Goal: Task Accomplishment & Management: Complete application form

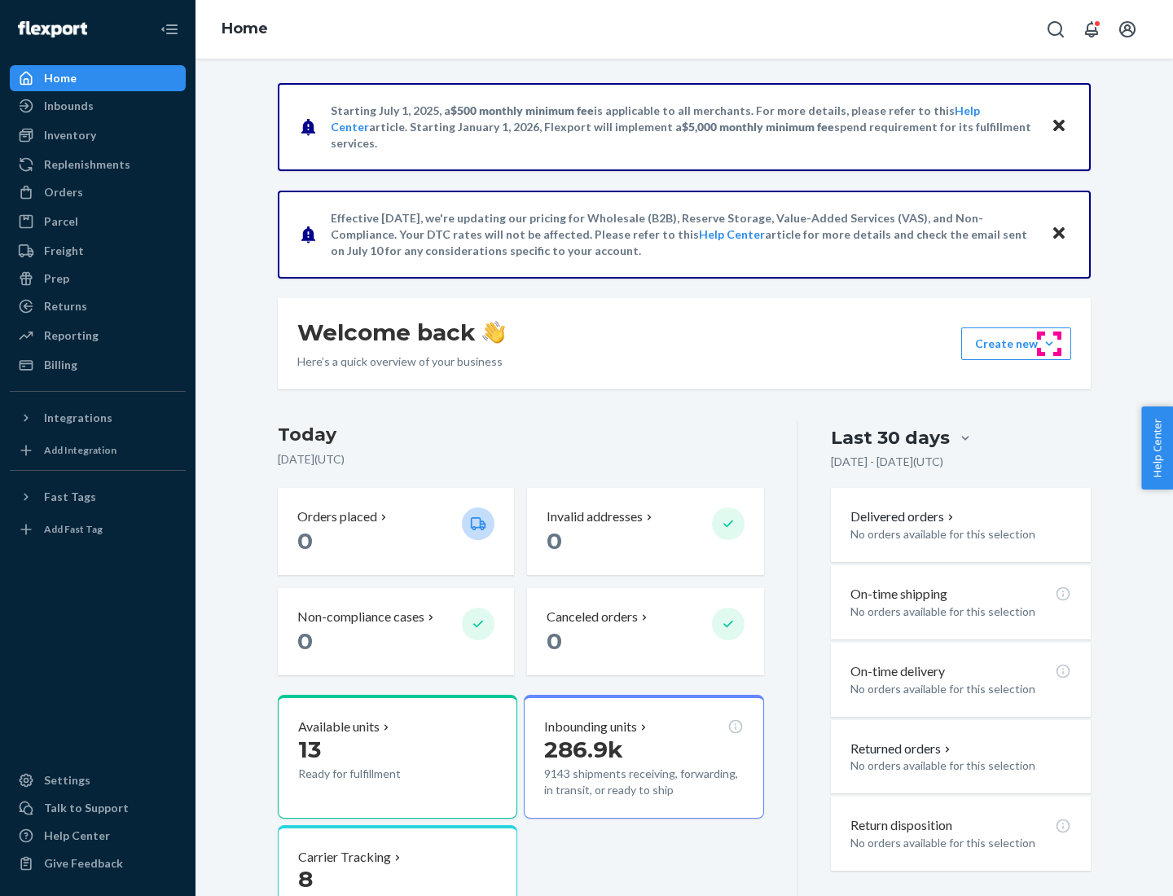
click at [1049, 344] on button "Create new Create new inbound Create new order Create new product" at bounding box center [1016, 344] width 110 height 33
click at [98, 106] on div "Inbounds" at bounding box center [97, 106] width 173 height 23
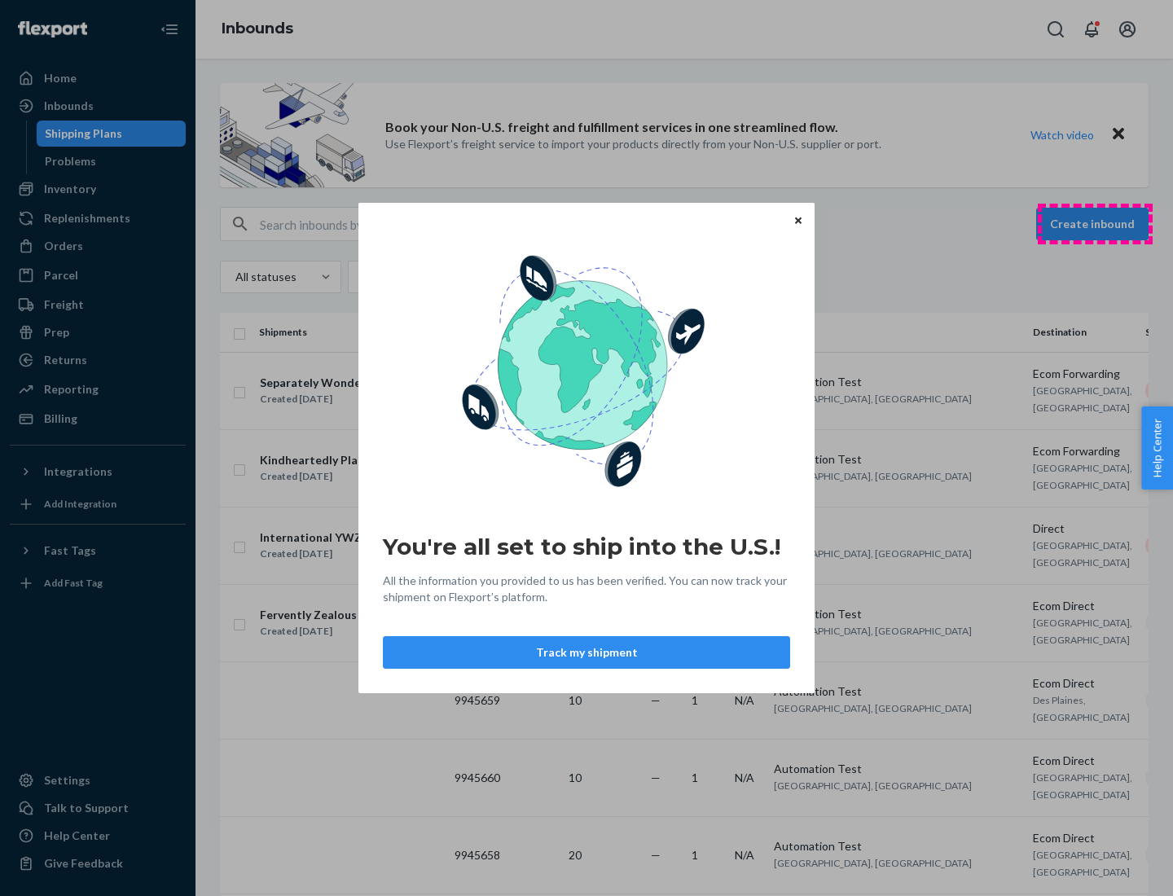
click at [1095, 224] on div "You're all set to ship into the U.S.! All the information you provided to us ha…" at bounding box center [586, 448] width 1173 height 896
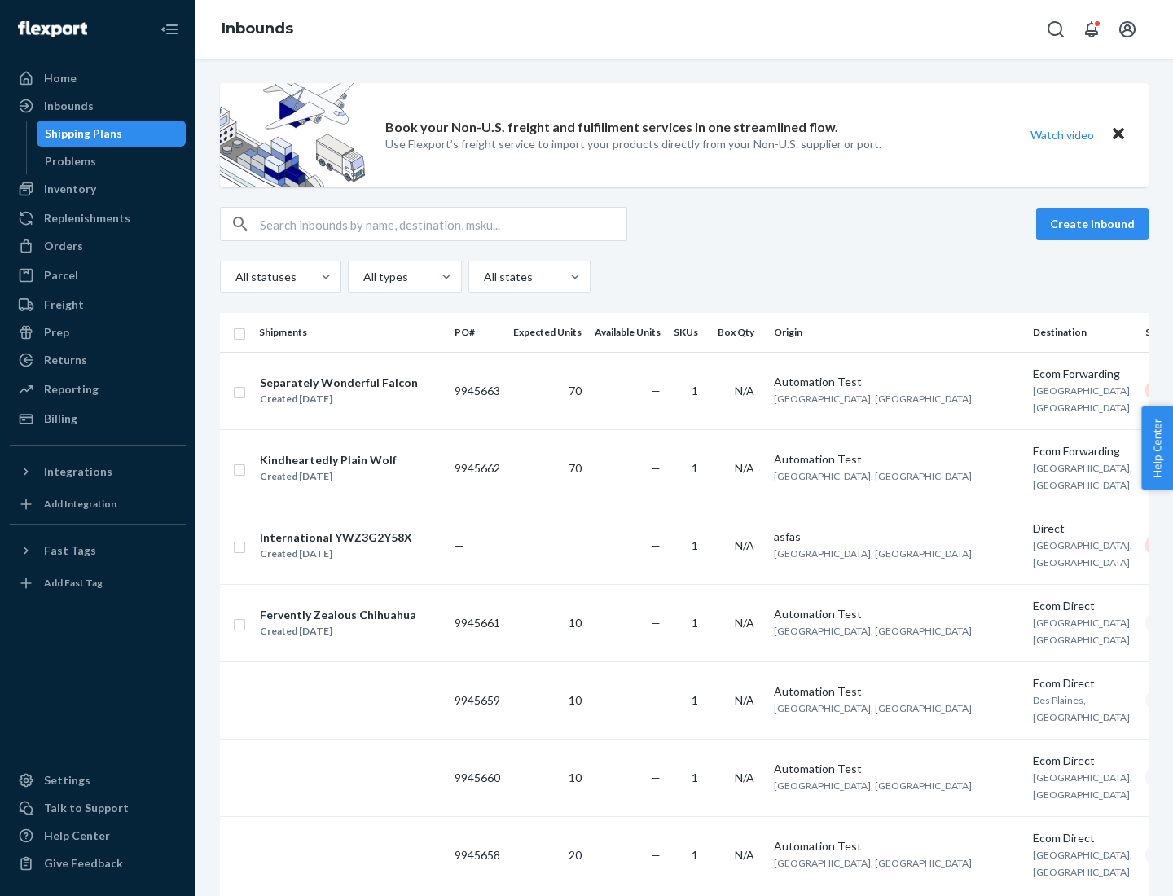
click at [1095, 224] on button "Create inbound" at bounding box center [1092, 224] width 112 height 33
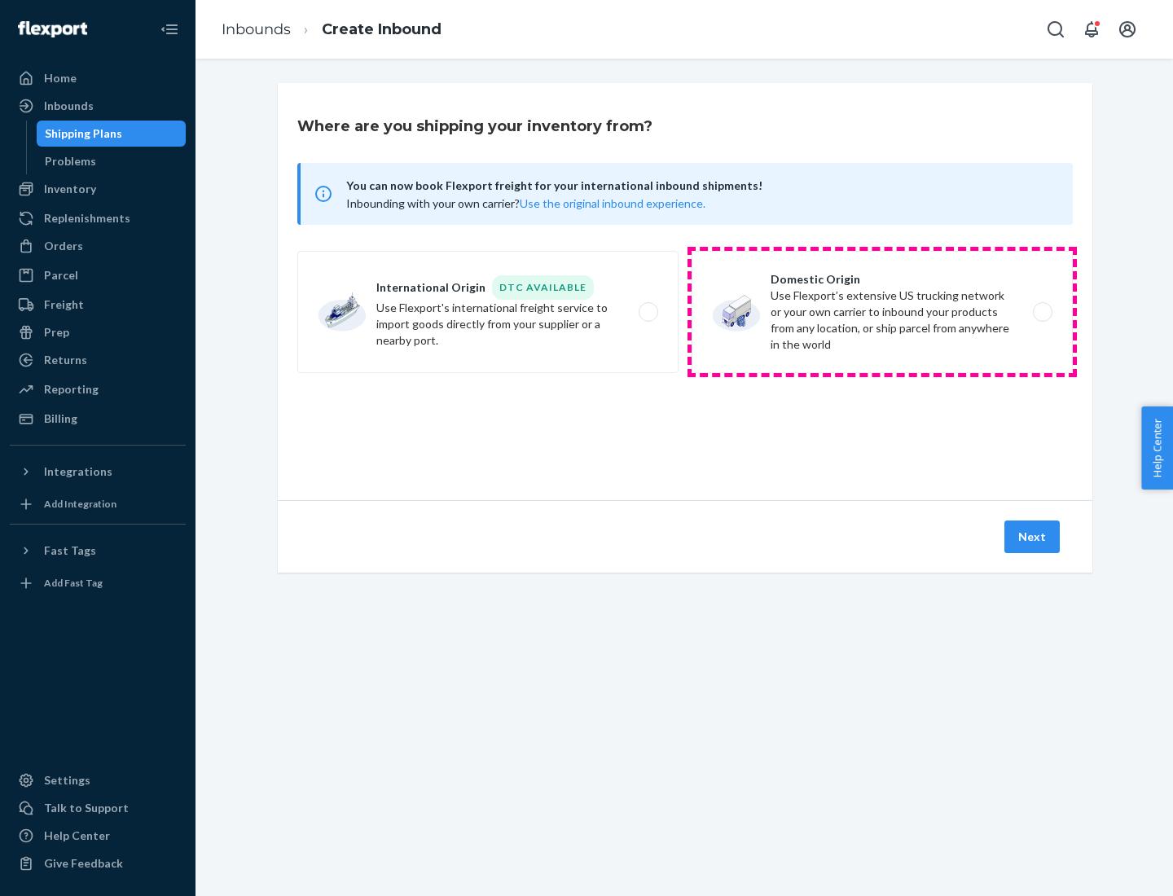
click at [882, 312] on label "Domestic Origin Use Flexport’s extensive US trucking network or your own carrie…" at bounding box center [882, 312] width 381 height 122
click at [1042, 312] on input "Domestic Origin Use Flexport’s extensive US trucking network or your own carrie…" at bounding box center [1047, 312] width 11 height 11
radio input "true"
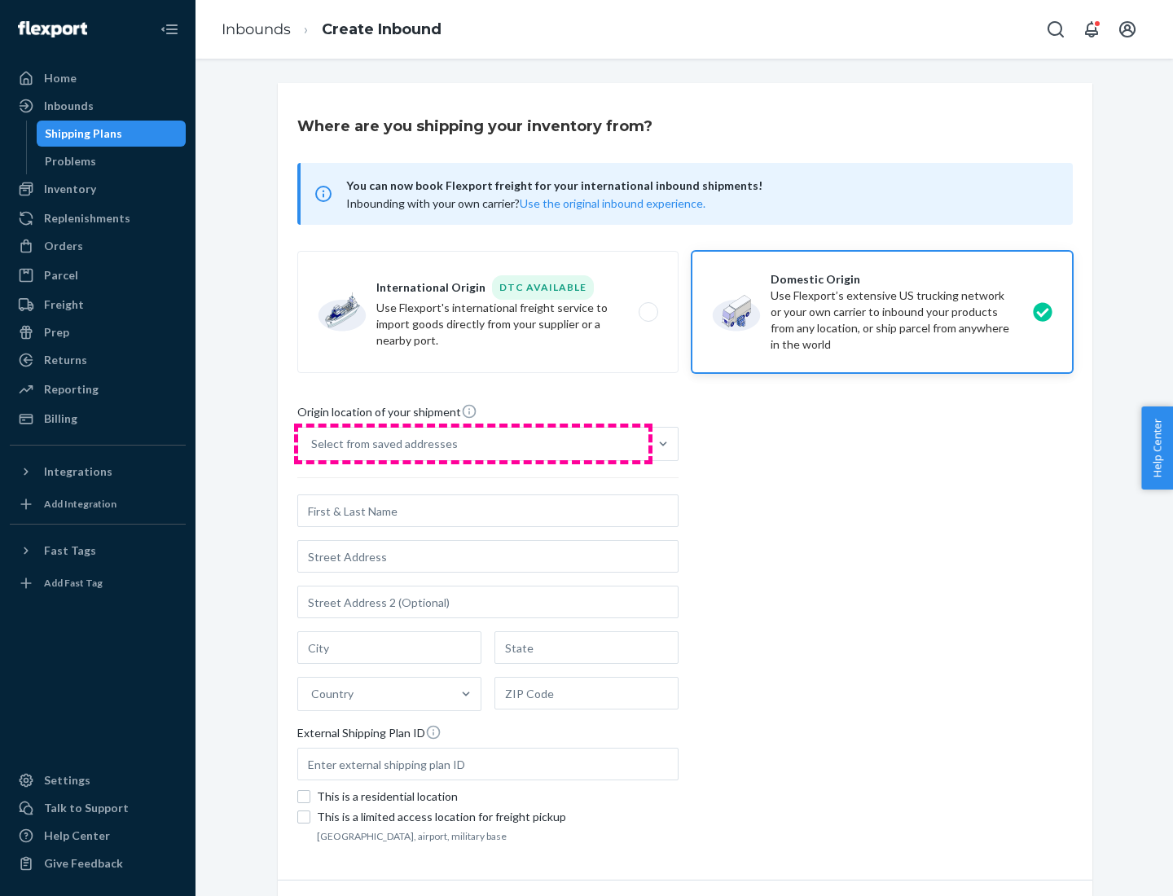
click at [473, 444] on div "Select from saved addresses" at bounding box center [473, 444] width 350 height 33
click at [313, 444] on input "Select from saved addresses" at bounding box center [312, 444] width 2 height 16
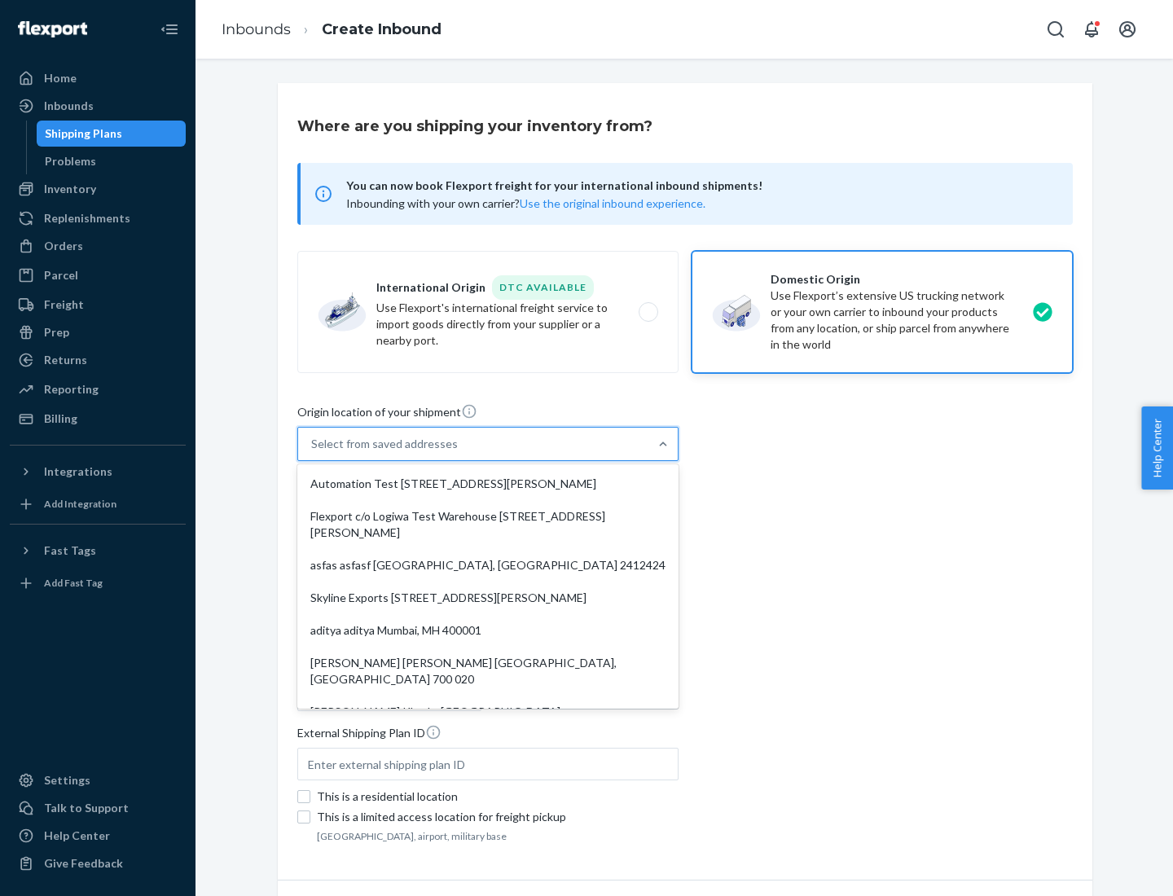
scroll to position [7, 0]
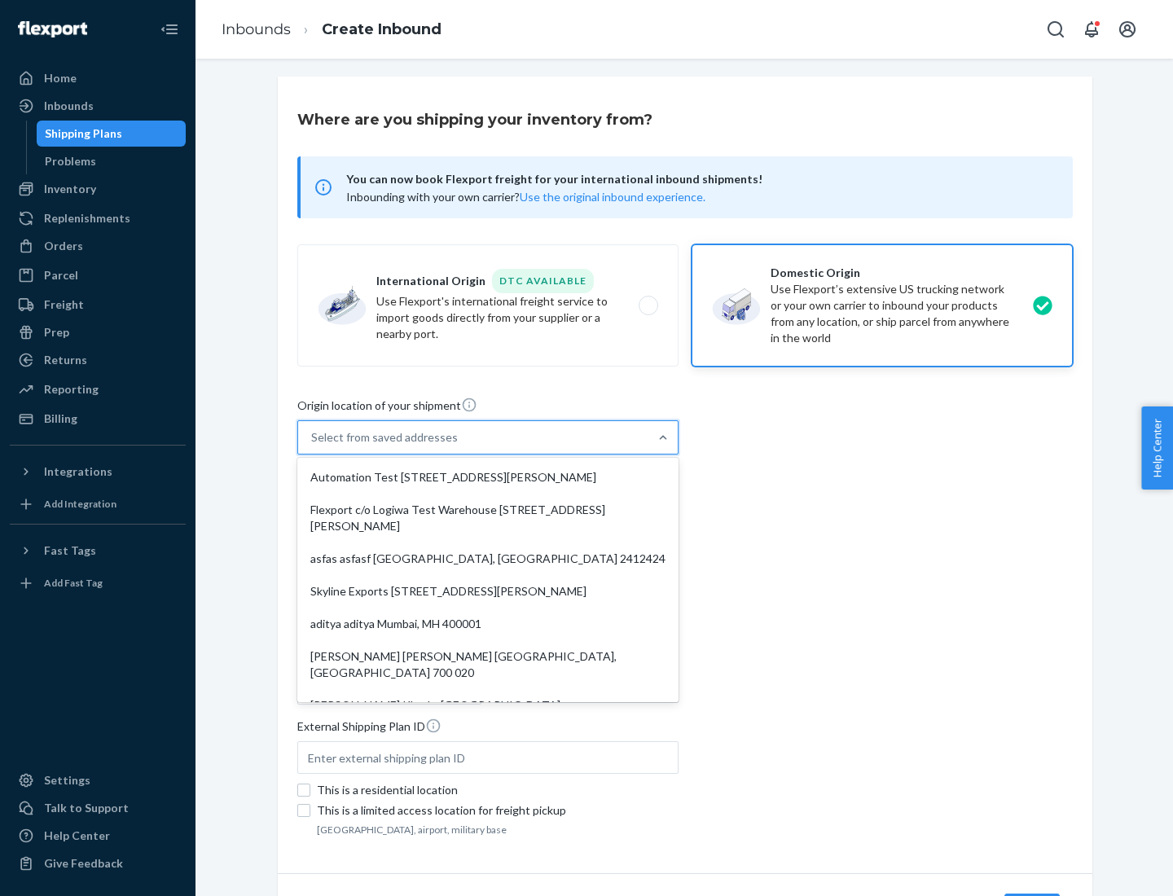
click at [488, 477] on div "Automation Test 110 Sutter St 9th Floor San Francisco, CA 94104" at bounding box center [488, 477] width 375 height 33
click at [313, 446] on input "option Automation Test 110 Sutter St 9th Floor San Francisco, CA 94104 focused,…" at bounding box center [312, 437] width 2 height 16
type input "Automation Test"
type input "9th Floor"
type input "San Francisco"
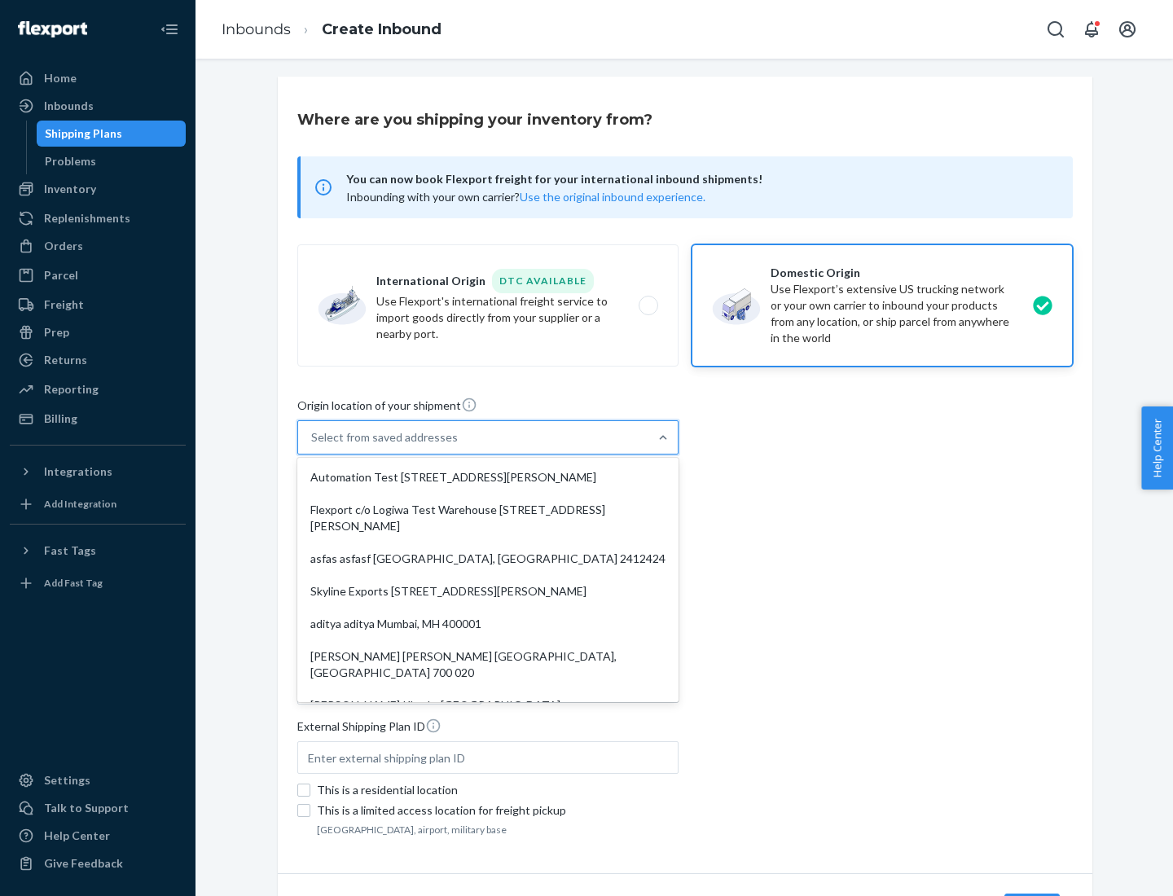
type input "CA"
type input "94104"
type input "110 Sutter St"
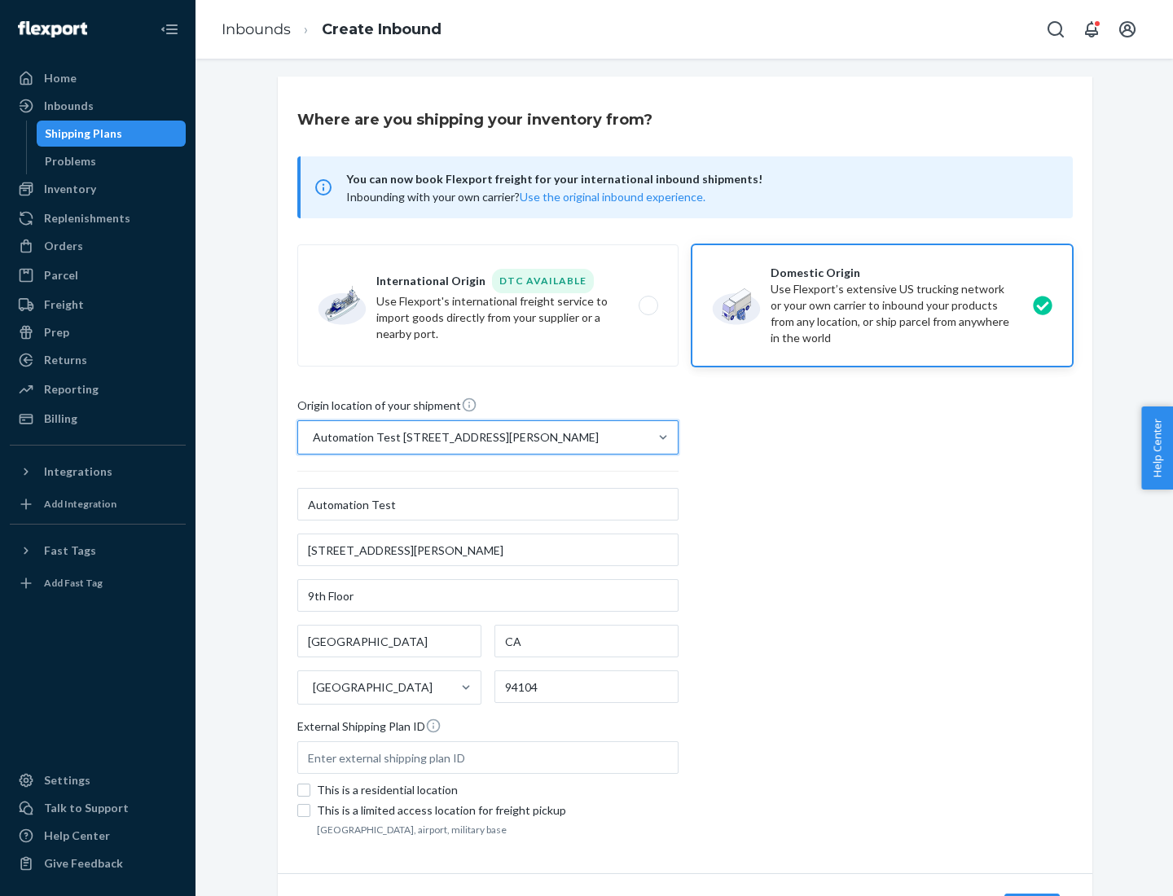
scroll to position [95, 0]
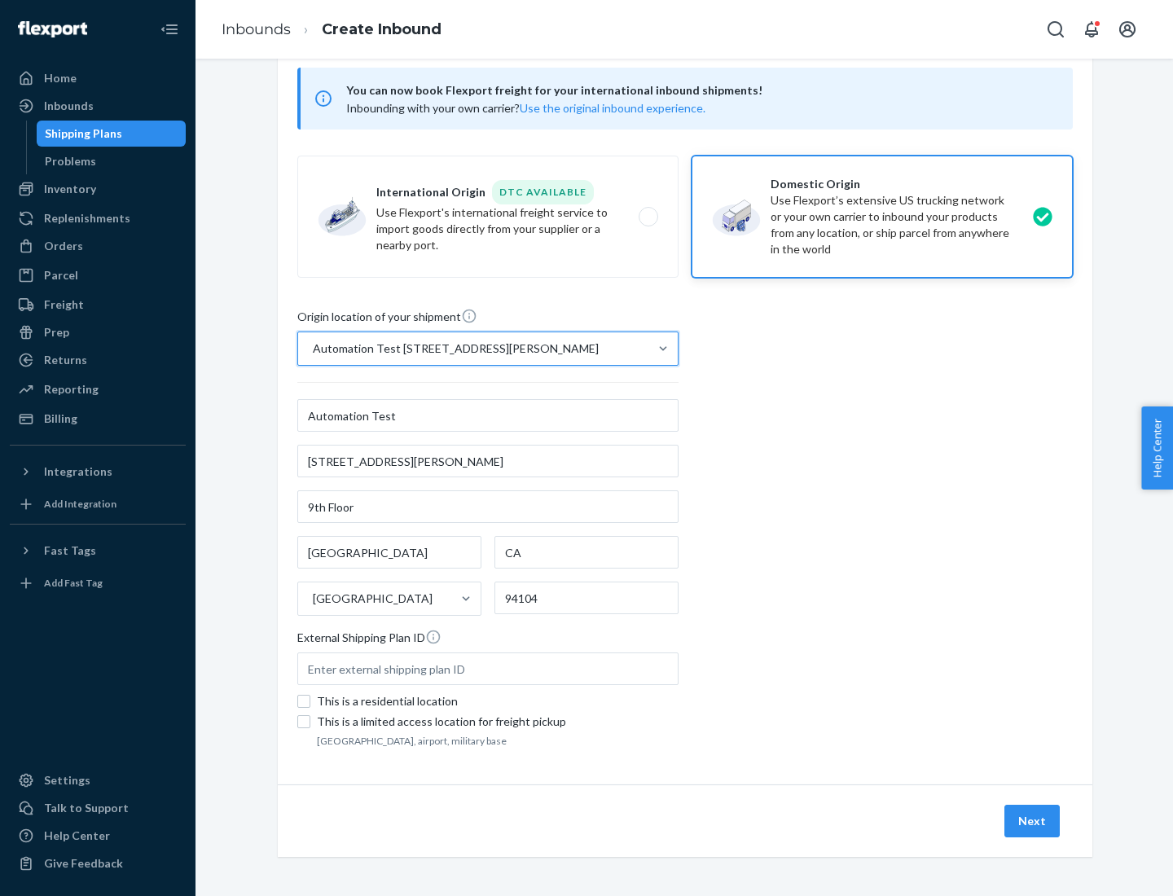
click at [1033, 821] on button "Next" at bounding box center [1032, 821] width 55 height 33
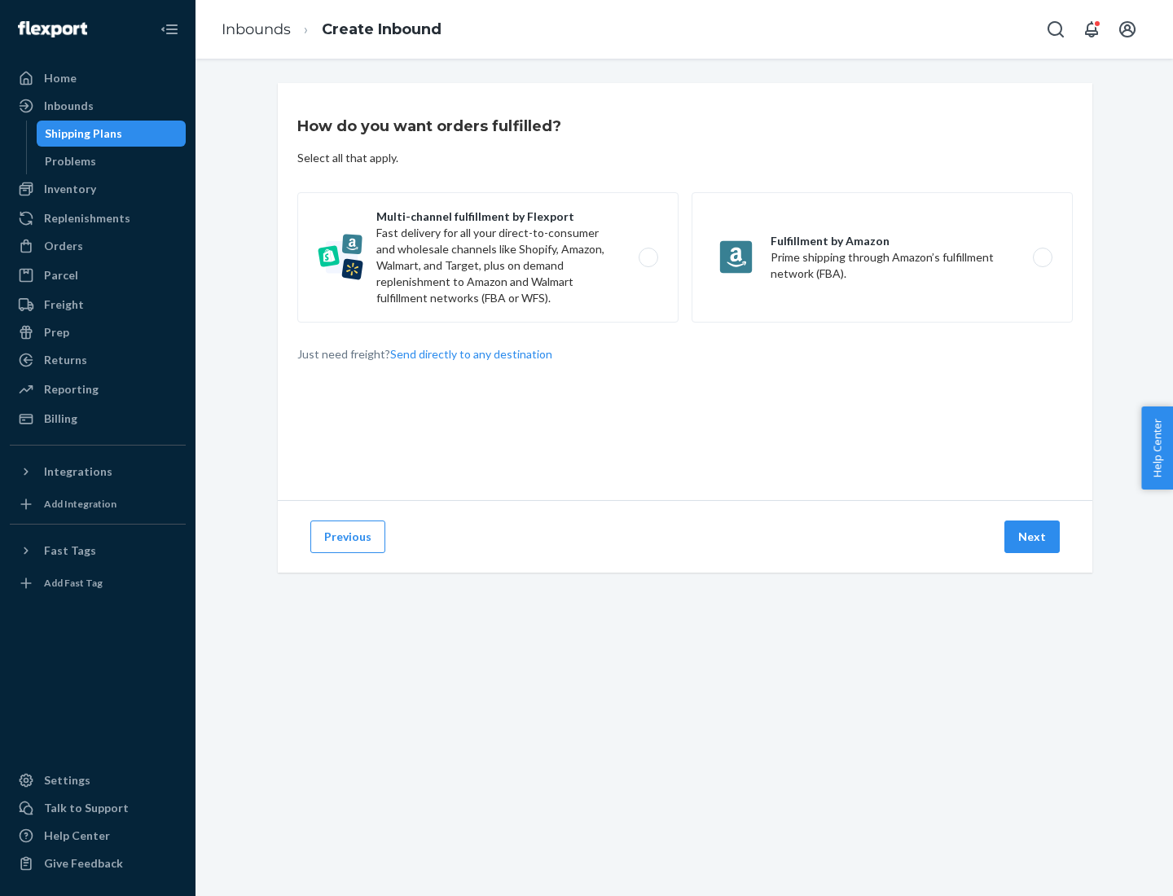
click at [488, 257] on label "Multi-channel fulfillment by Flexport Fast delivery for all your direct-to-cons…" at bounding box center [487, 257] width 381 height 130
click at [648, 257] on input "Multi-channel fulfillment by Flexport Fast delivery for all your direct-to-cons…" at bounding box center [653, 258] width 11 height 11
radio input "true"
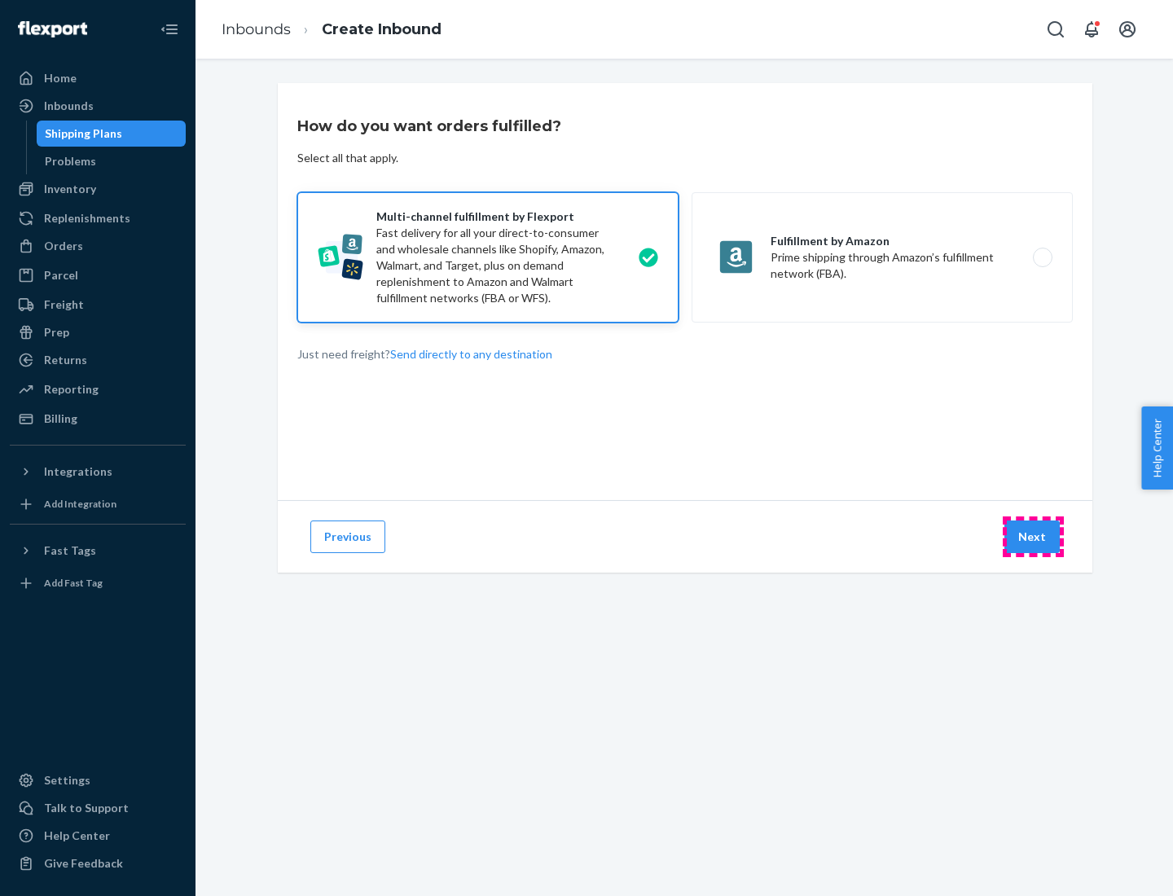
click at [1033, 537] on button "Next" at bounding box center [1032, 537] width 55 height 33
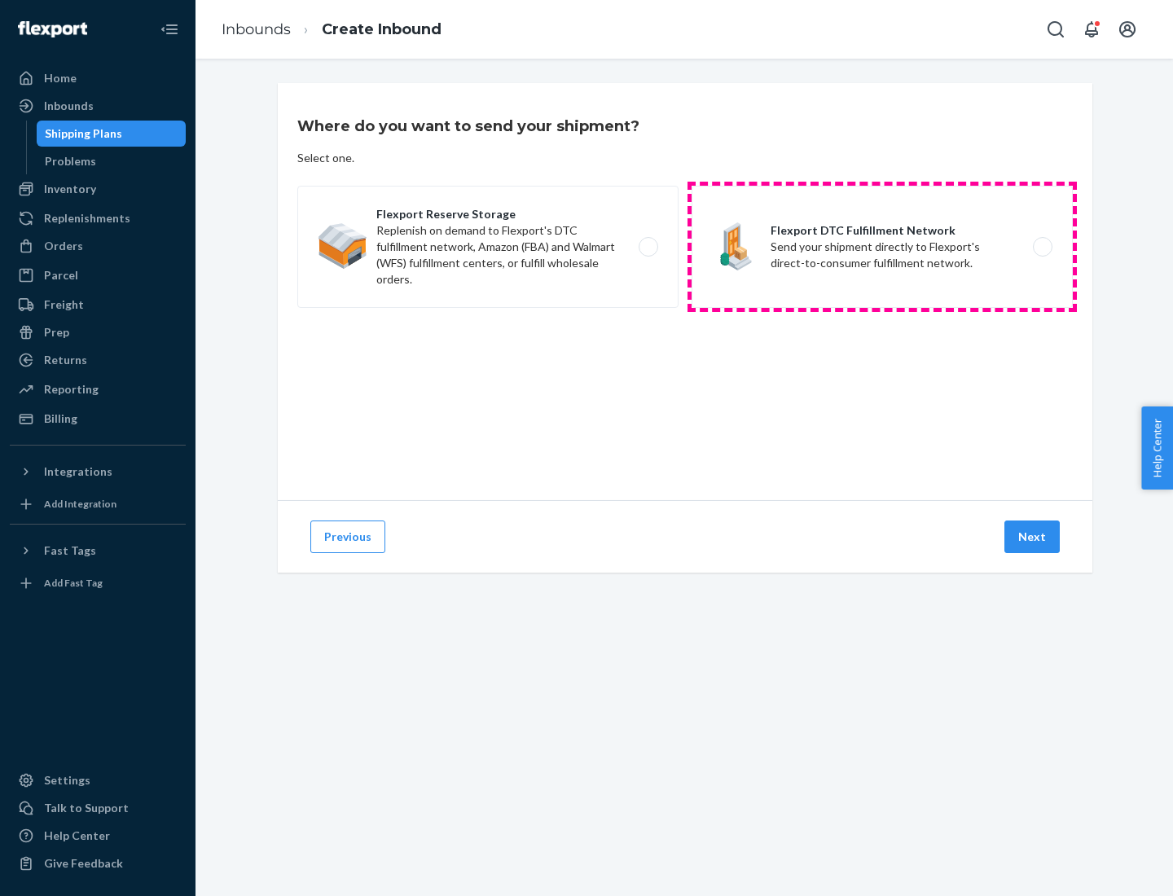
click at [882, 247] on label "Flexport DTC Fulfillment Network Send your shipment directly to Flexport's dire…" at bounding box center [882, 247] width 381 height 122
click at [1042, 247] on input "Flexport DTC Fulfillment Network Send your shipment directly to Flexport's dire…" at bounding box center [1047, 247] width 11 height 11
radio input "true"
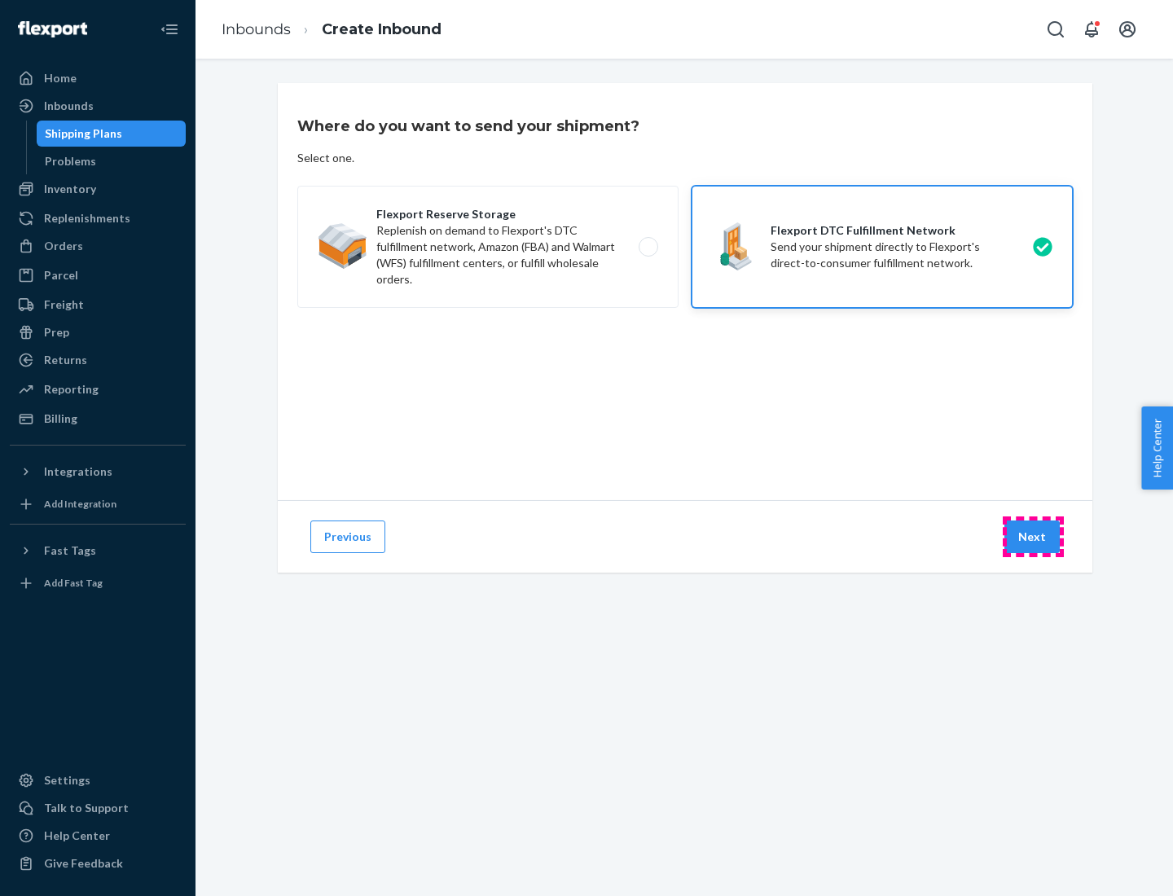
click at [1033, 537] on button "Next" at bounding box center [1032, 537] width 55 height 33
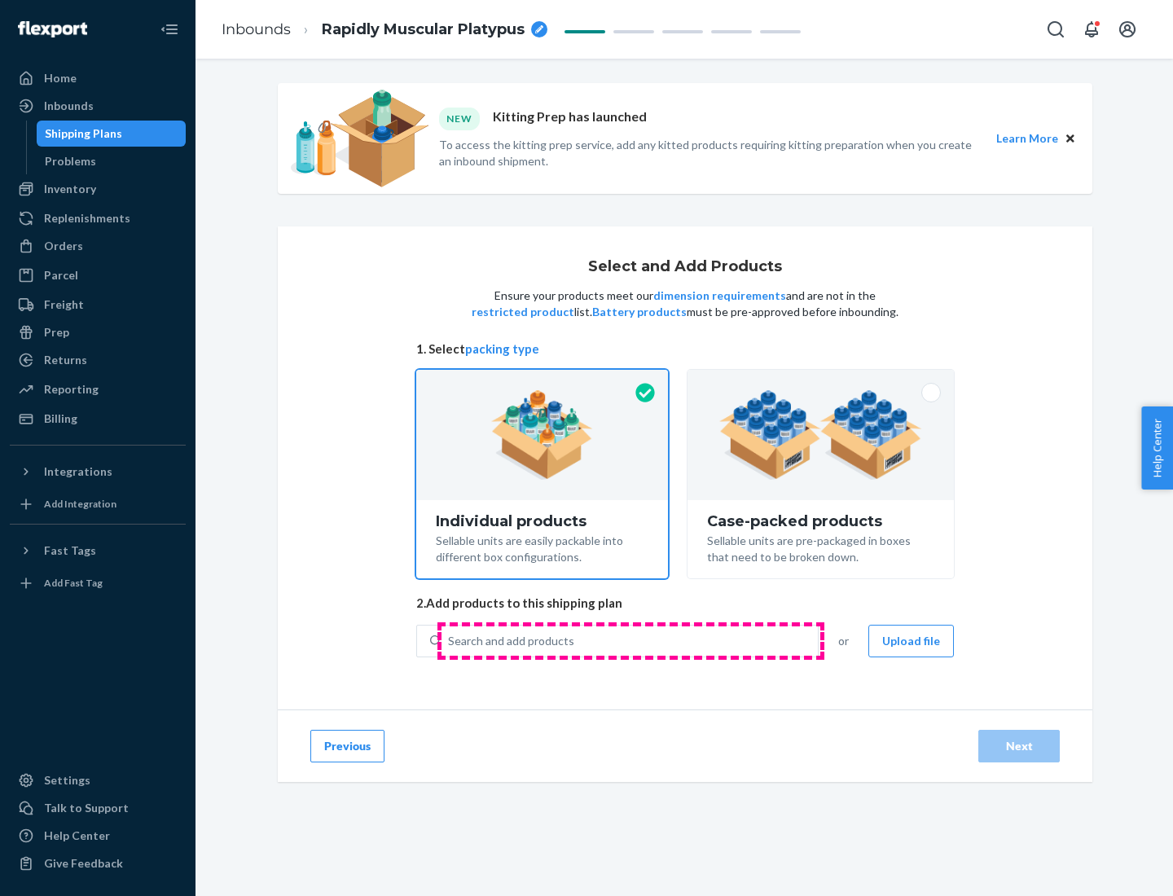
click at [631, 640] on div "Search and add products" at bounding box center [630, 641] width 376 height 29
click at [450, 640] on input "Search and add products" at bounding box center [449, 641] width 2 height 16
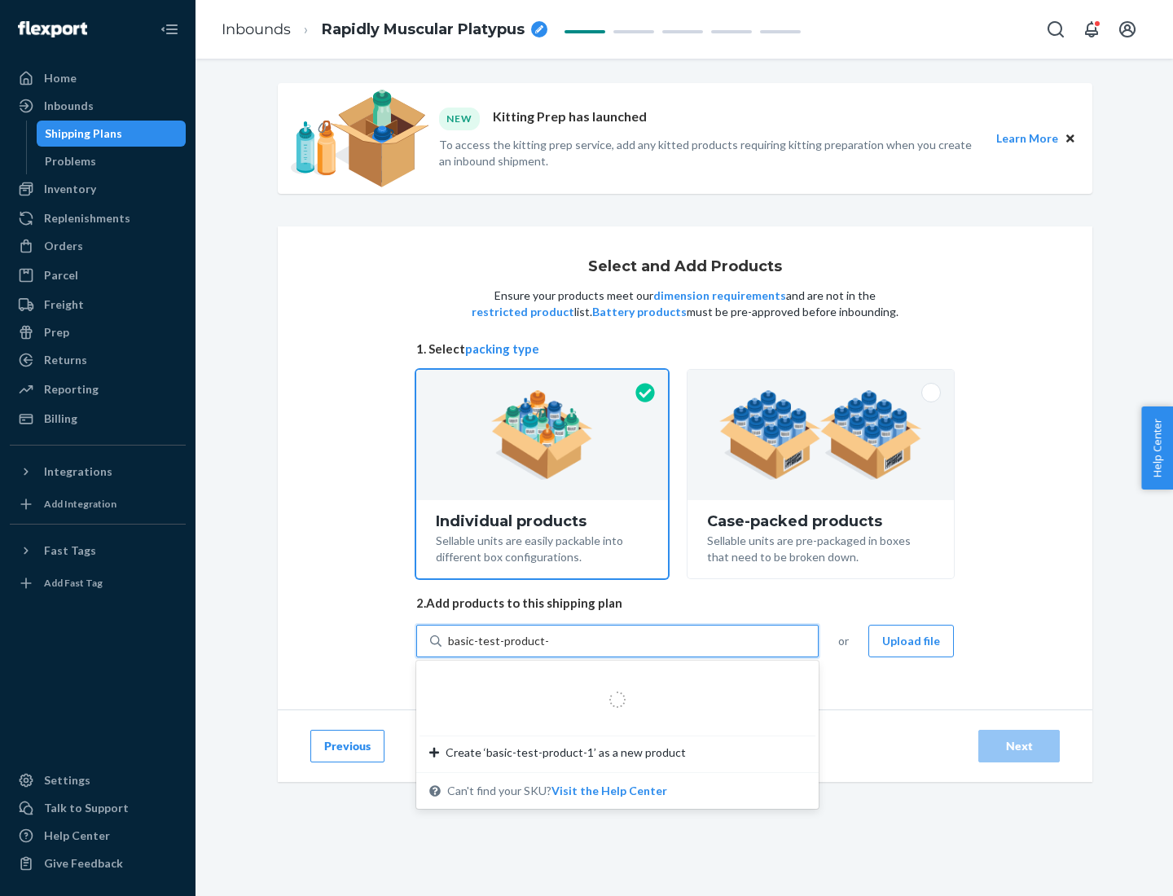
type input "basic-test-product-1"
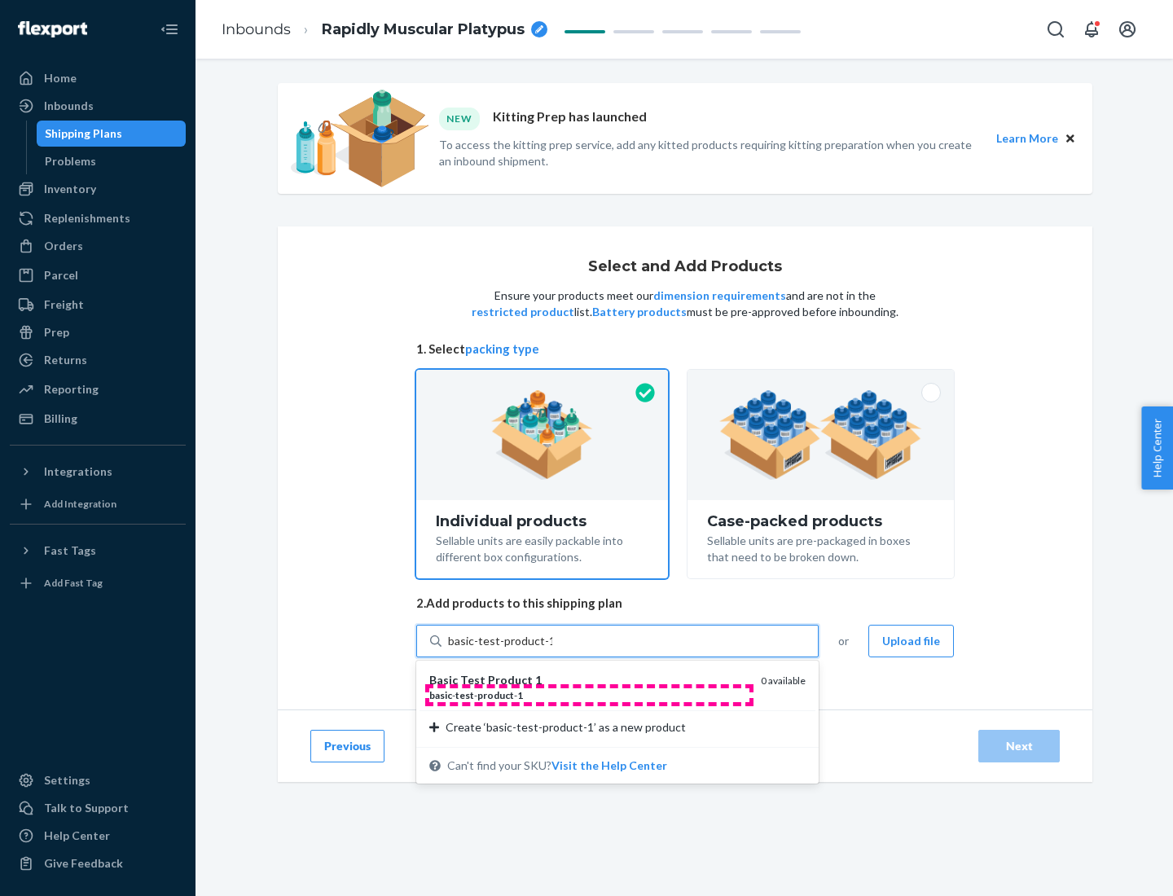
click at [589, 695] on div "basic - test - product - 1" at bounding box center [588, 695] width 319 height 14
click at [552, 649] on input "basic-test-product-1" at bounding box center [500, 641] width 104 height 16
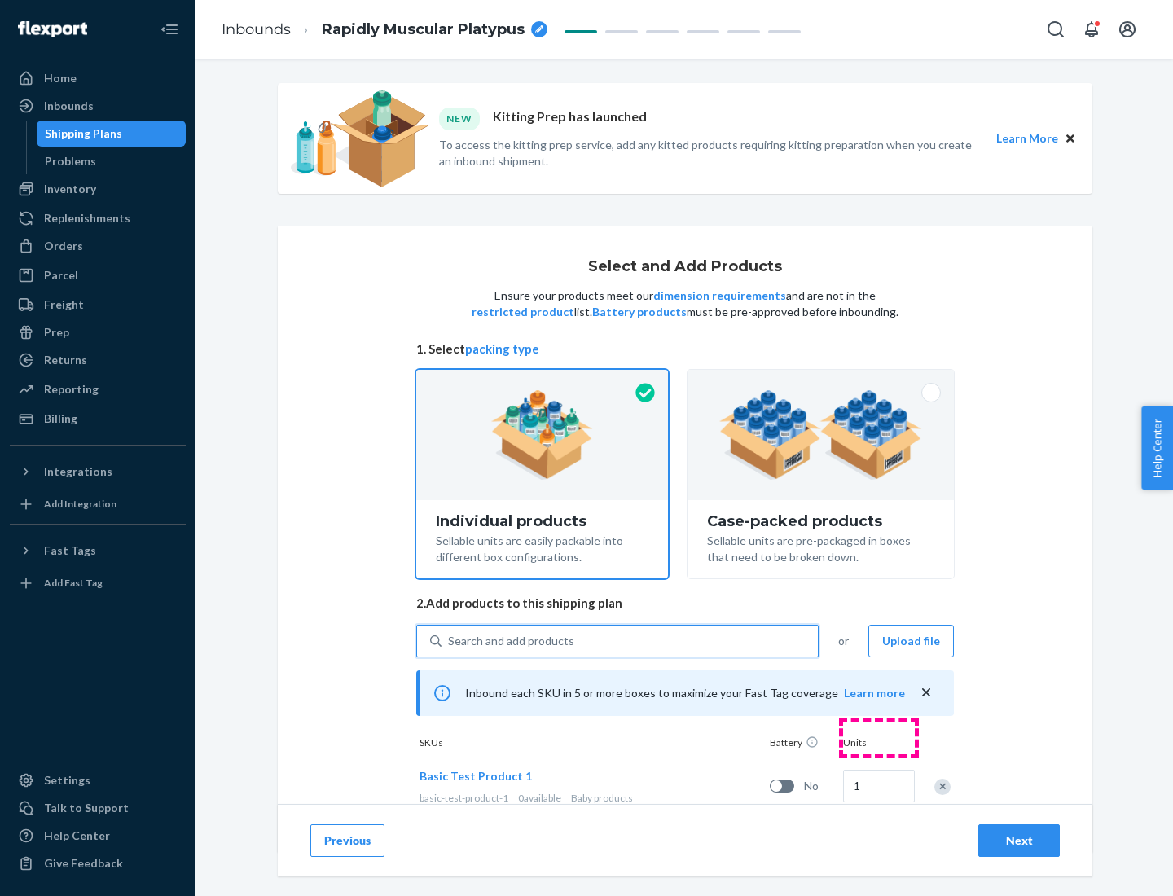
scroll to position [48, 0]
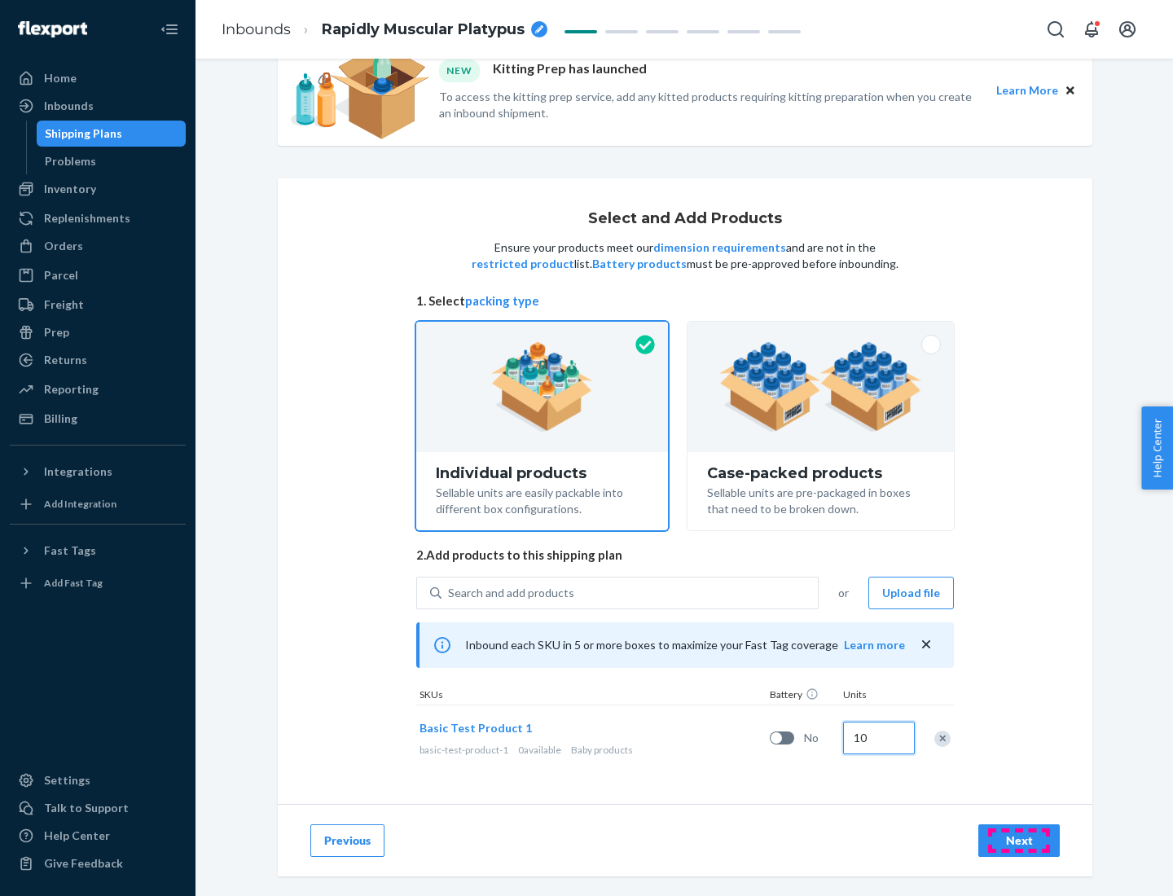
type input "10"
click at [1019, 840] on div "Next" at bounding box center [1019, 841] width 54 height 16
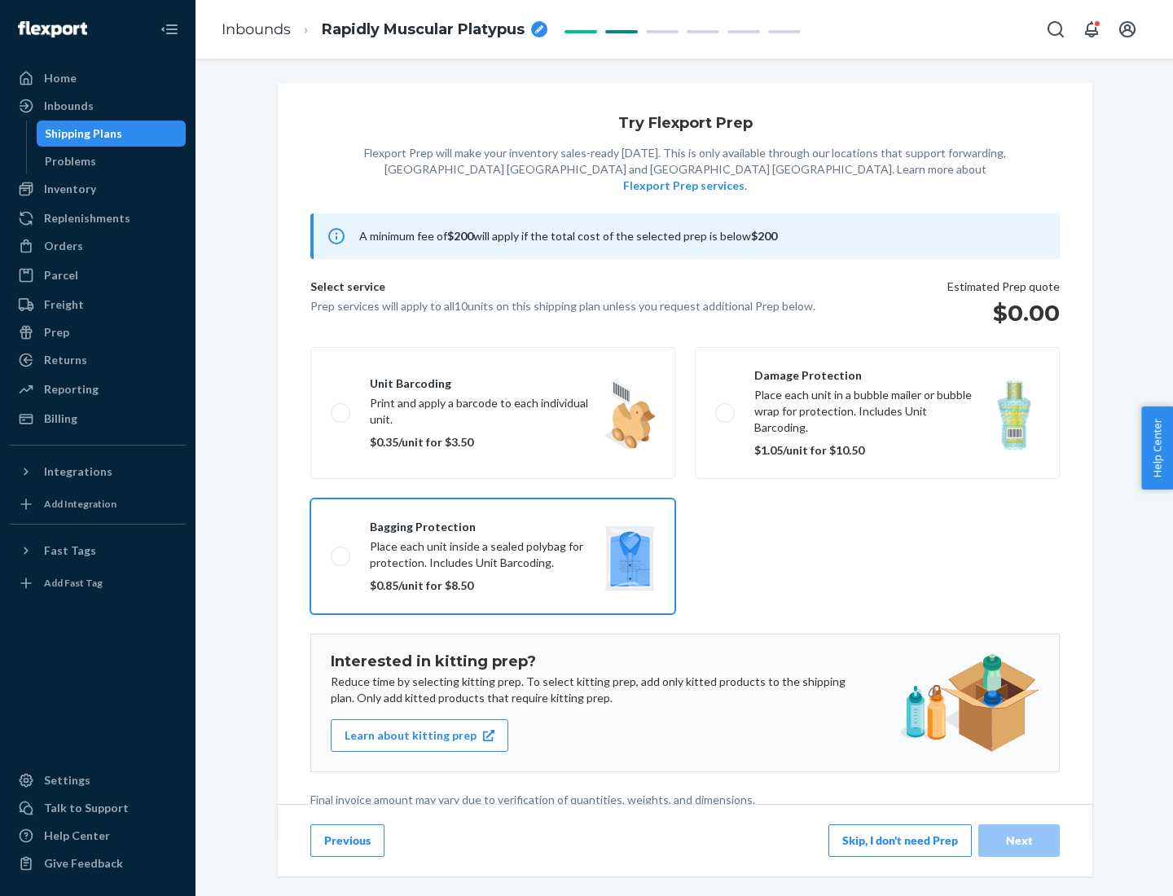
click at [331, 551] on input "Bagging protection Place each unit inside a sealed polybag for protection. Incl…" at bounding box center [336, 556] width 11 height 11
checkbox input "true"
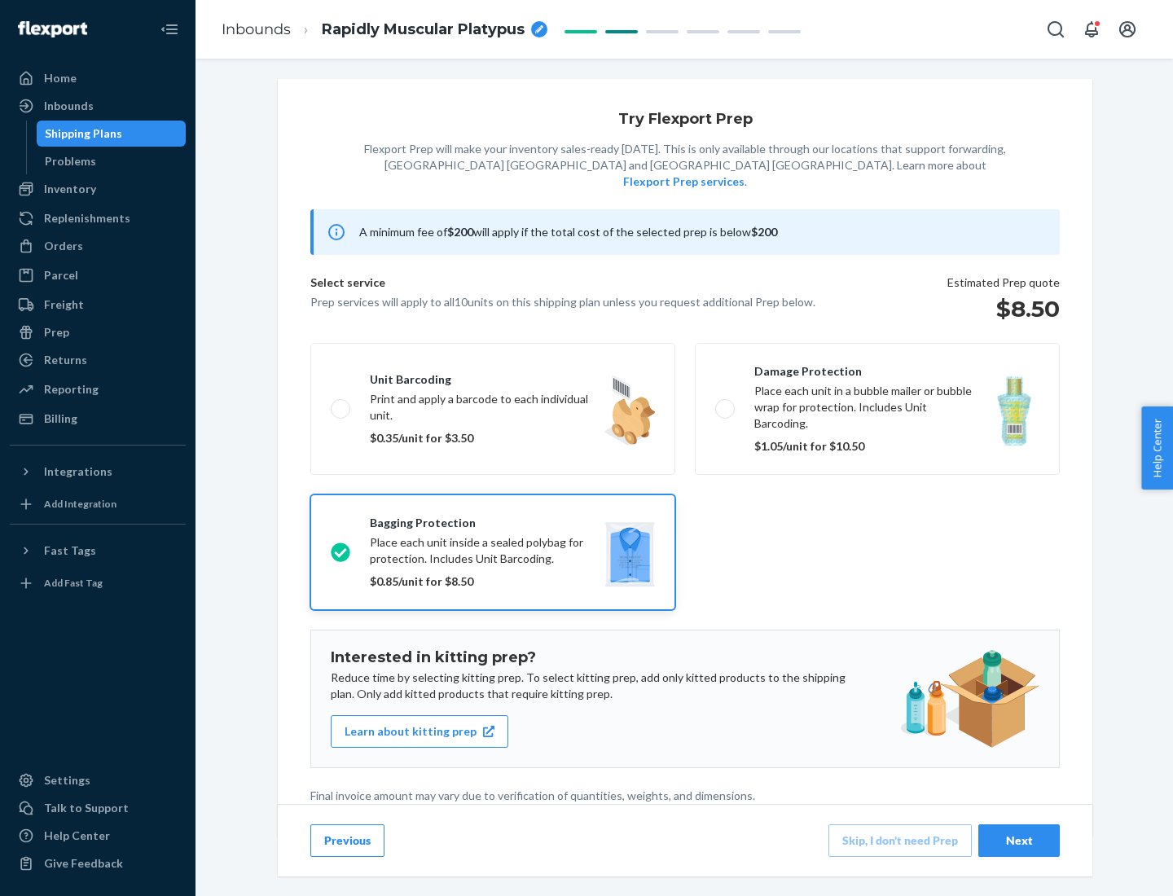
click at [1019, 840] on div "Next" at bounding box center [1019, 841] width 54 height 16
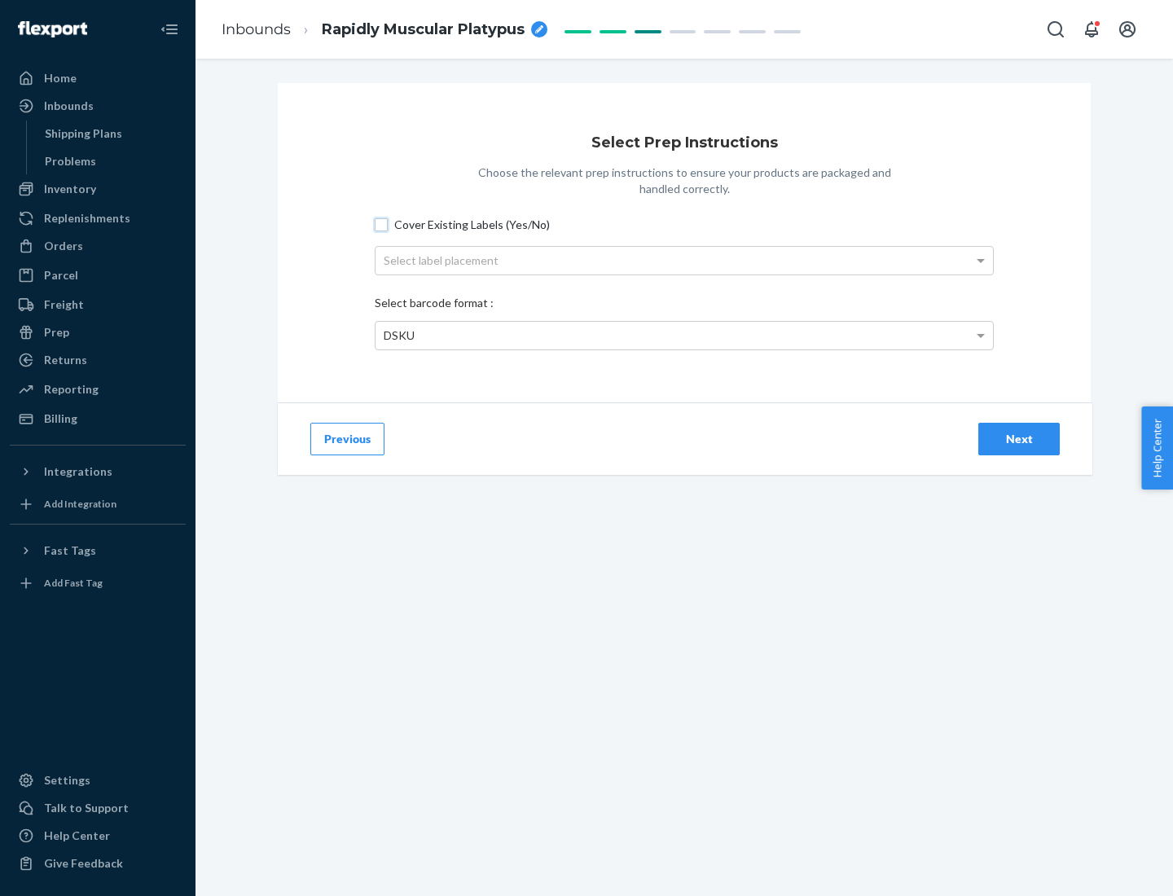
click at [381, 224] on input "Cover Existing Labels (Yes/No)" at bounding box center [381, 224] width 13 height 13
checkbox input "true"
click at [1019, 438] on div "Next" at bounding box center [1019, 439] width 54 height 16
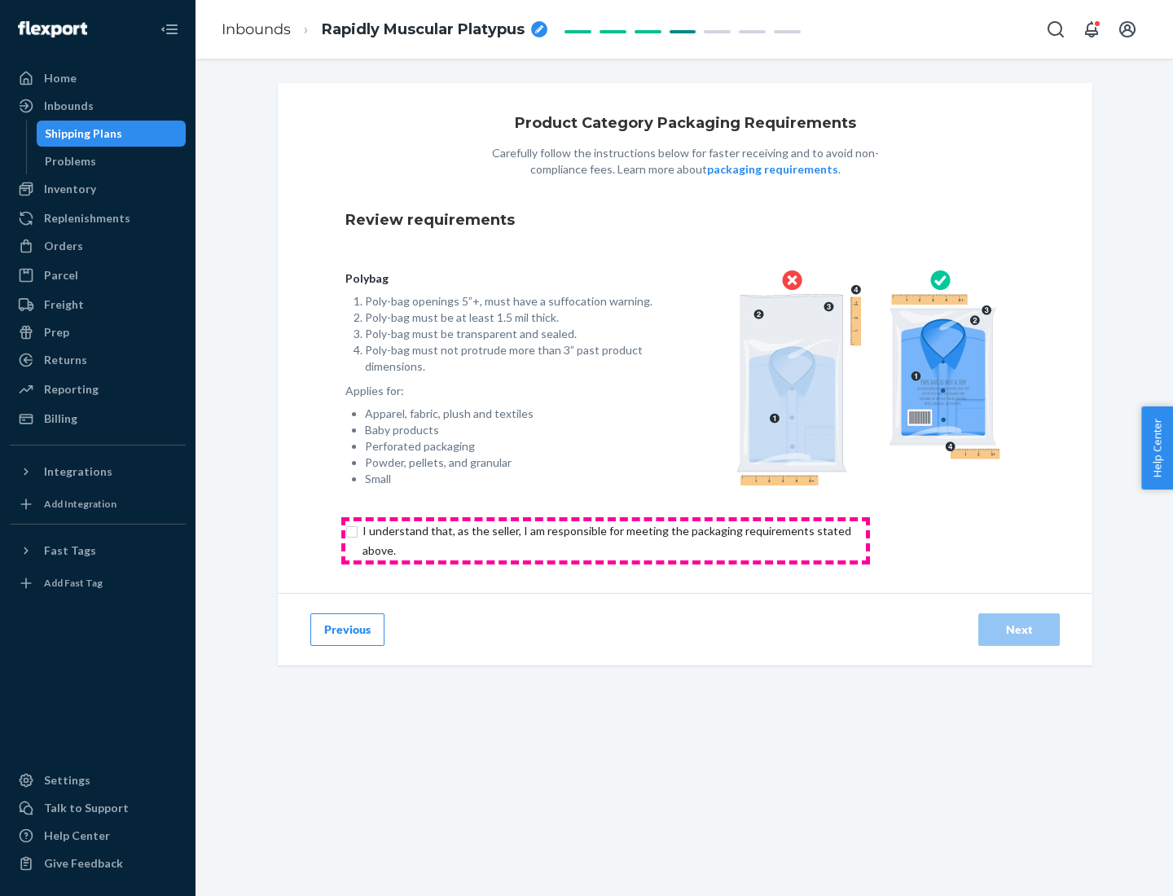
click at [605, 540] on input "checkbox" at bounding box center [616, 540] width 542 height 39
checkbox input "true"
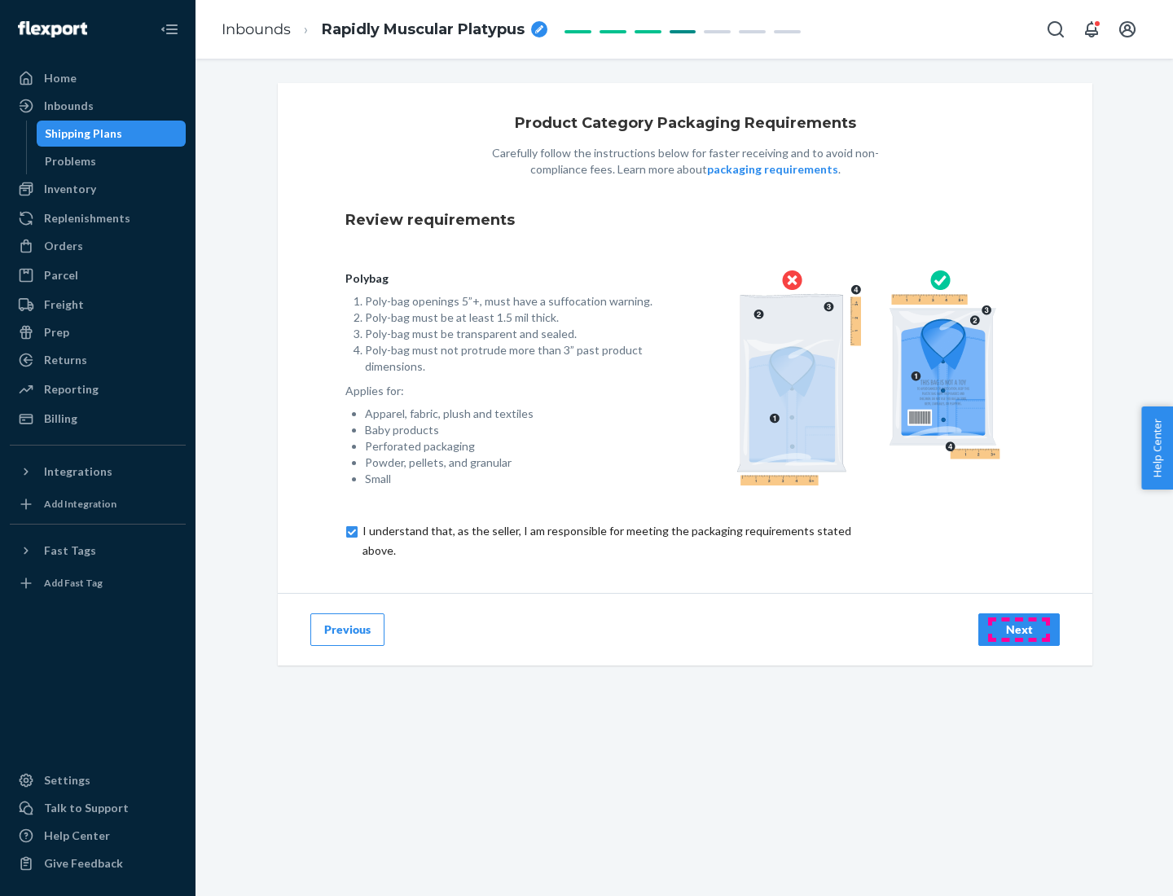
click at [1019, 629] on div "Next" at bounding box center [1019, 630] width 54 height 16
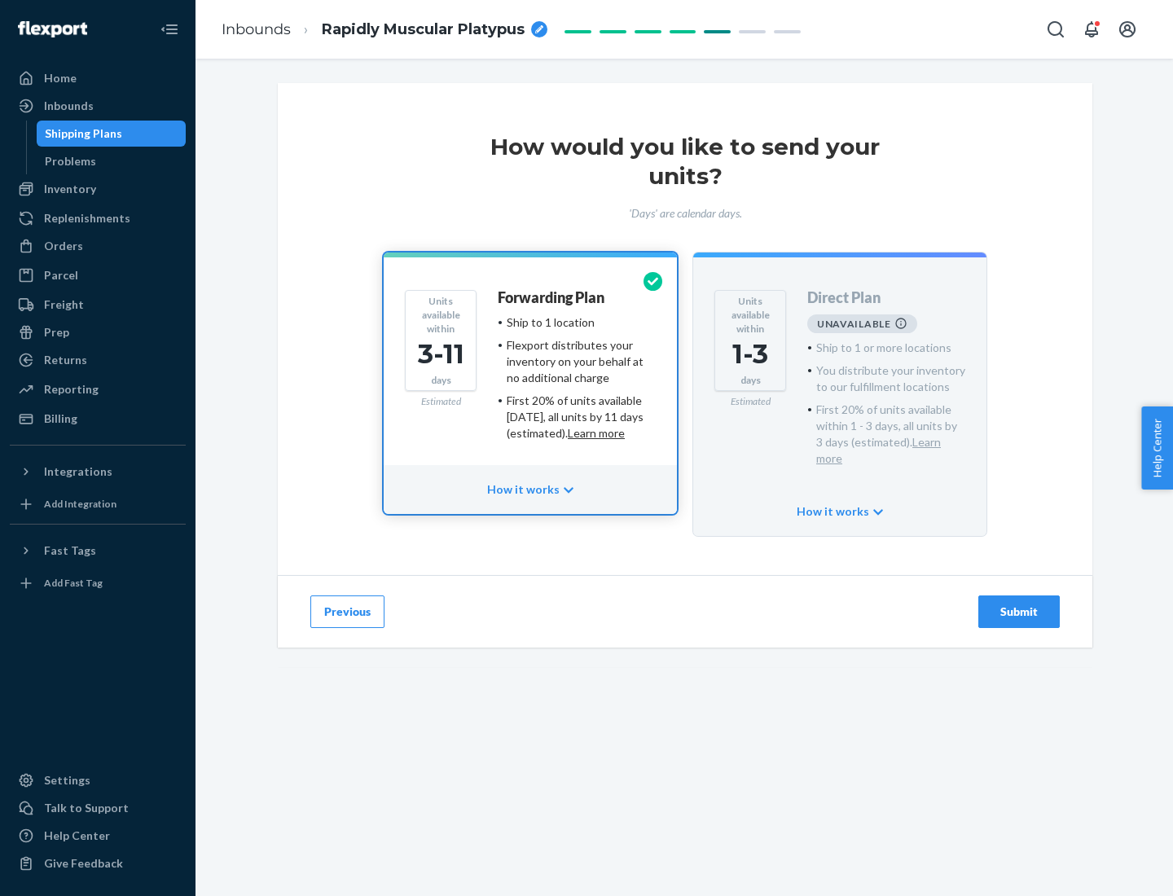
click at [552, 297] on h4 "Forwarding Plan" at bounding box center [551, 298] width 107 height 16
click at [1019, 604] on div "Submit" at bounding box center [1019, 612] width 54 height 16
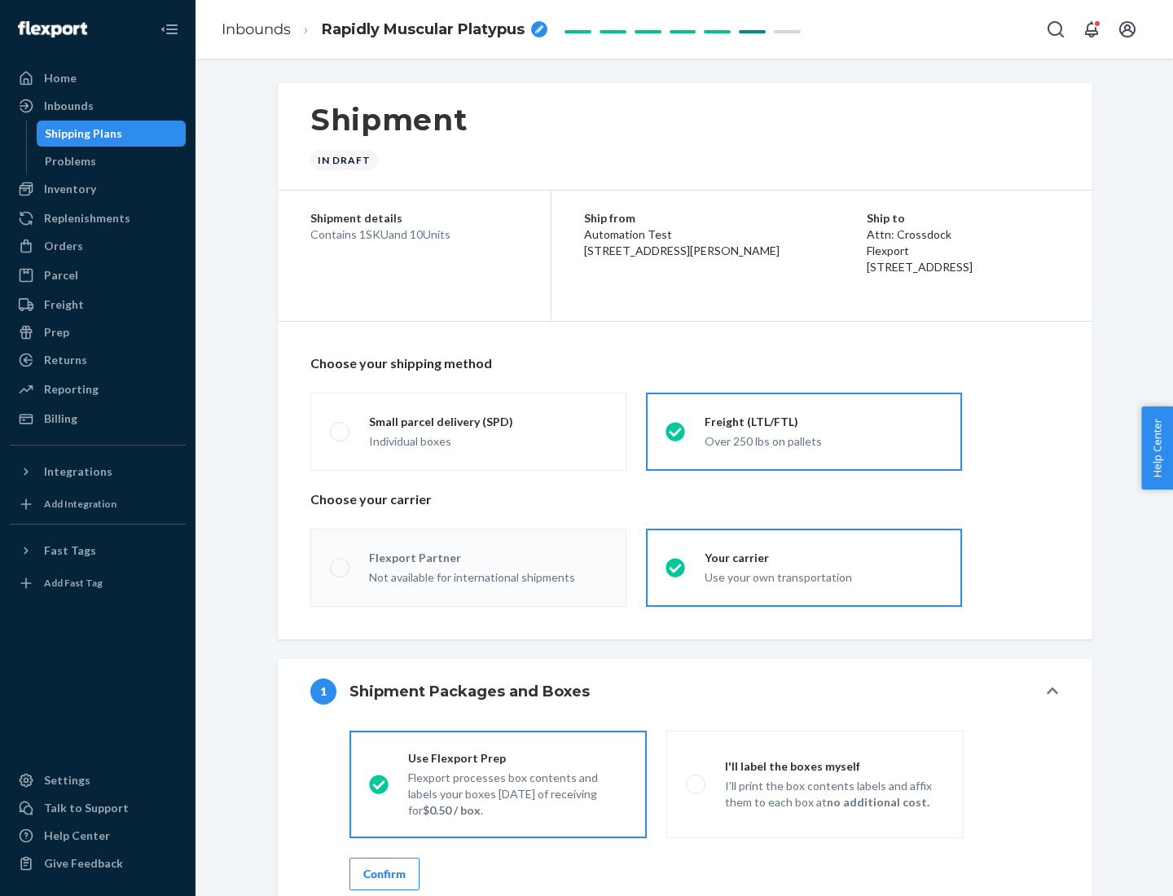
radio input "true"
radio input "false"
radio input "true"
radio input "false"
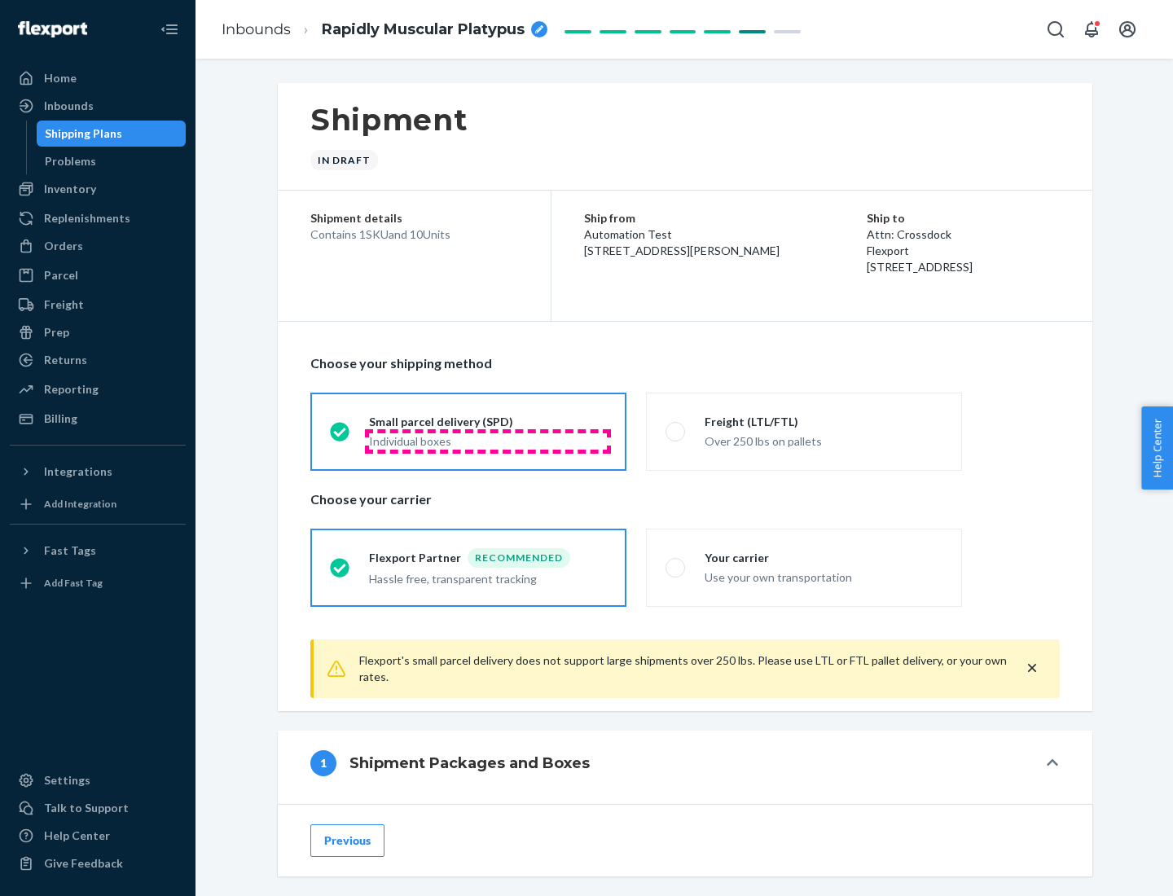
click at [488, 441] on div "Individual boxes" at bounding box center [488, 441] width 238 height 16
click at [341, 437] on input "Small parcel delivery (SPD) Individual boxes" at bounding box center [335, 431] width 11 height 11
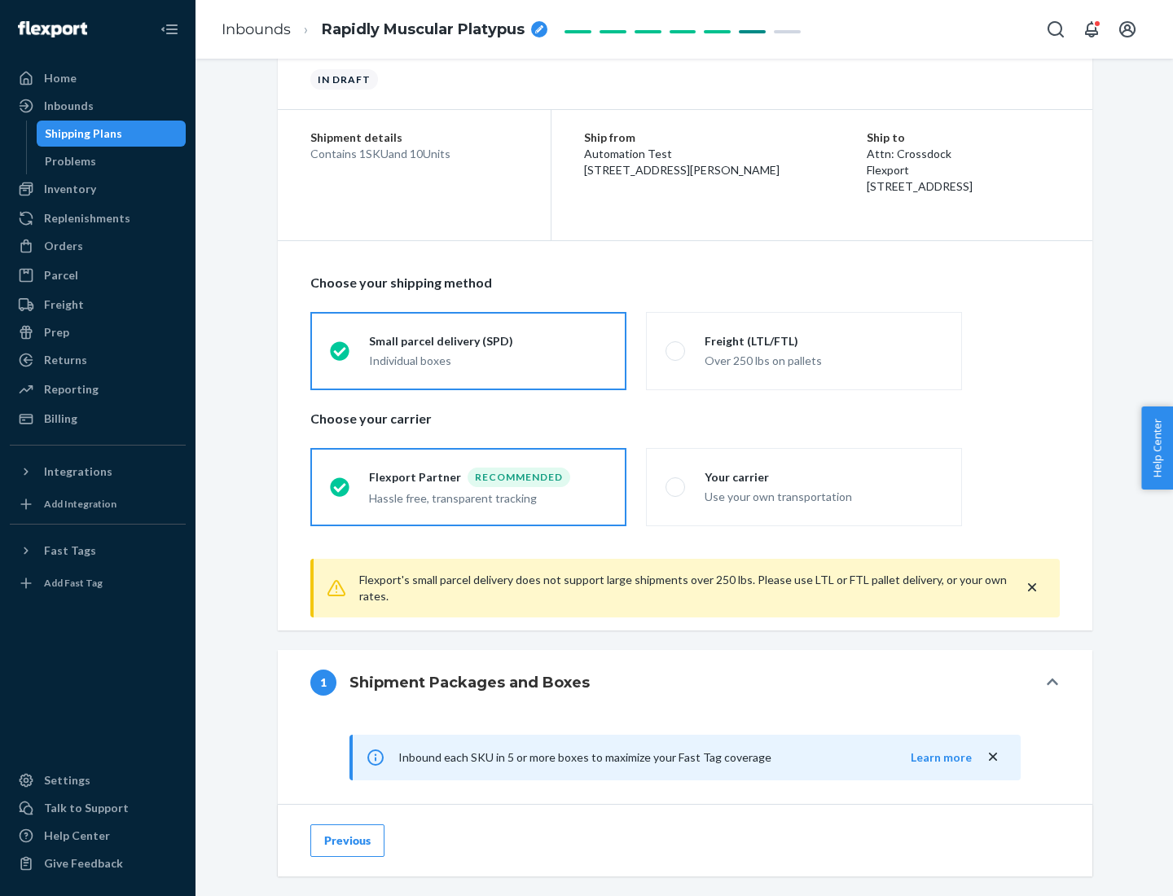
click at [488, 477] on div "Recommended" at bounding box center [519, 478] width 103 height 20
click at [341, 482] on input "Flexport Partner Recommended Hassle free, transparent tracking" at bounding box center [335, 487] width 11 height 11
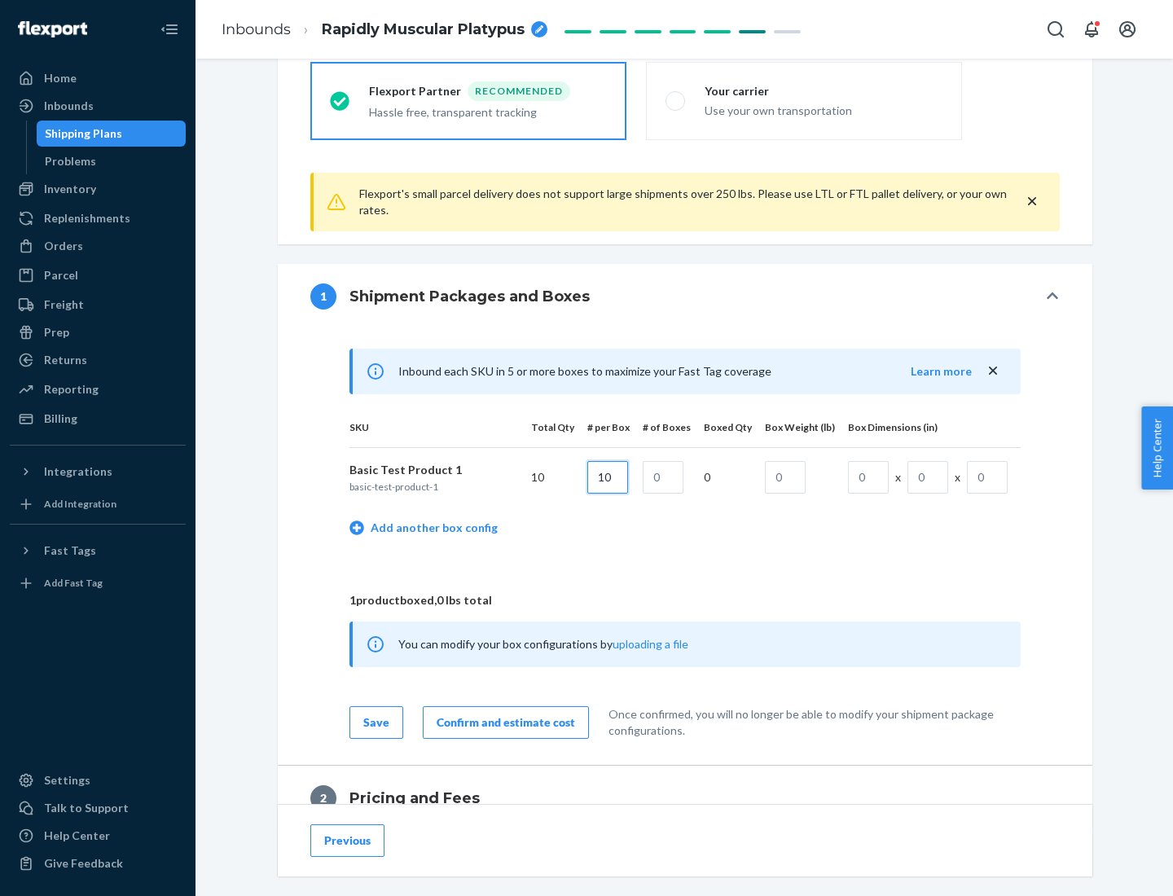
type input "10"
type input "1"
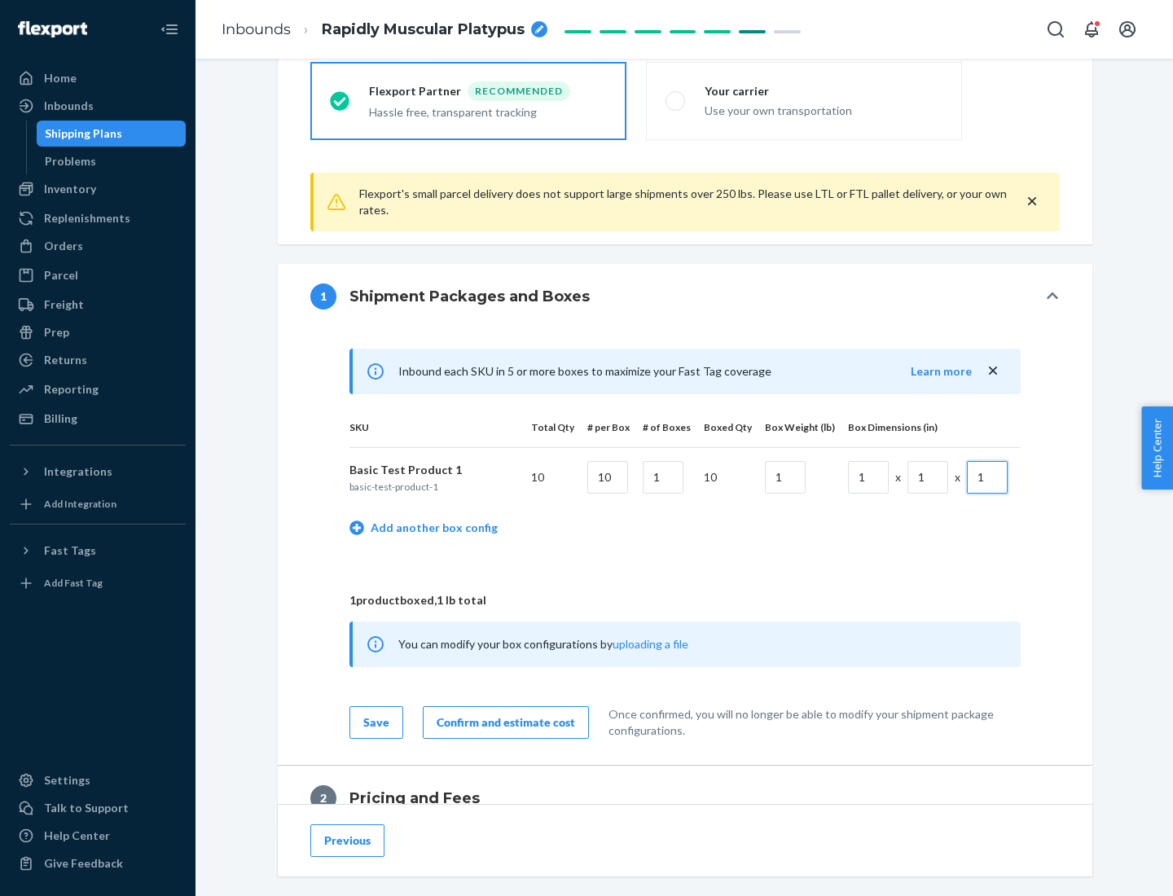
scroll to position [712, 0]
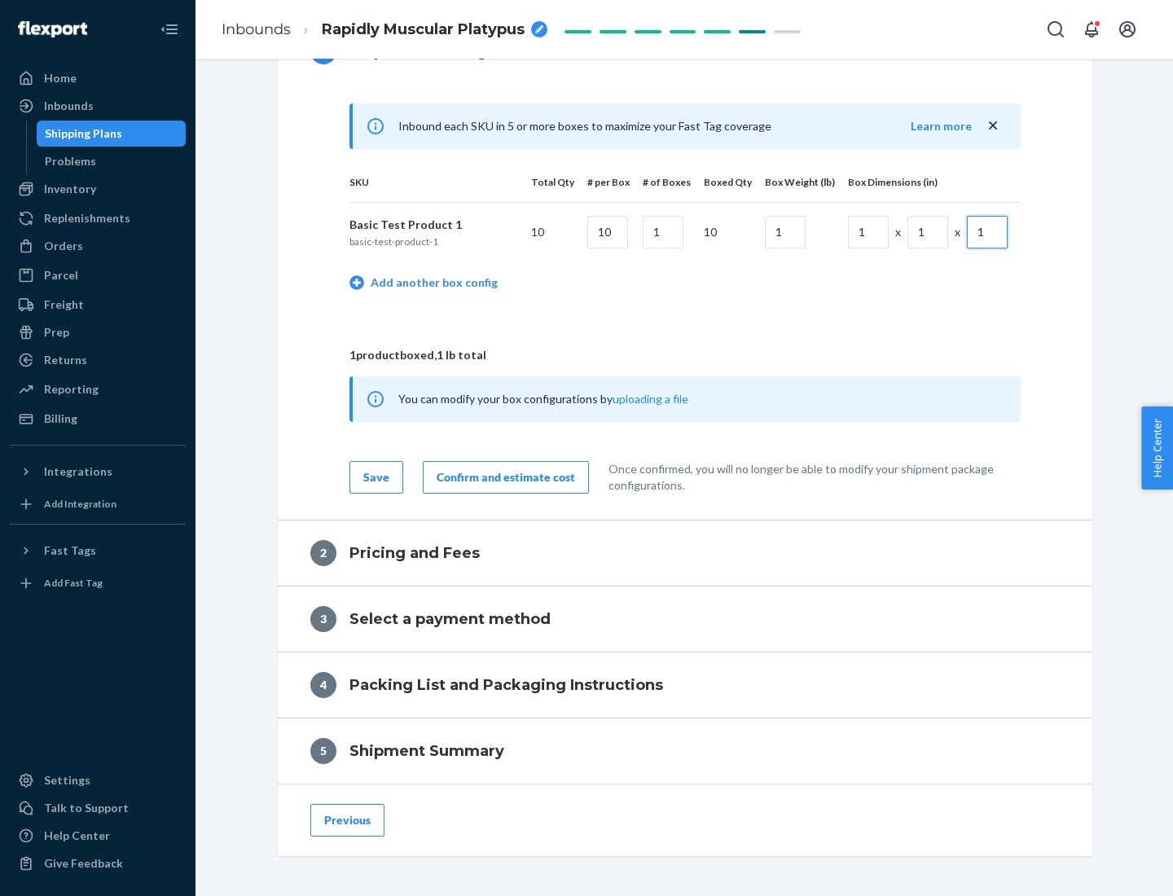
type input "1"
click at [503, 477] on div "Confirm and estimate cost" at bounding box center [506, 477] width 139 height 16
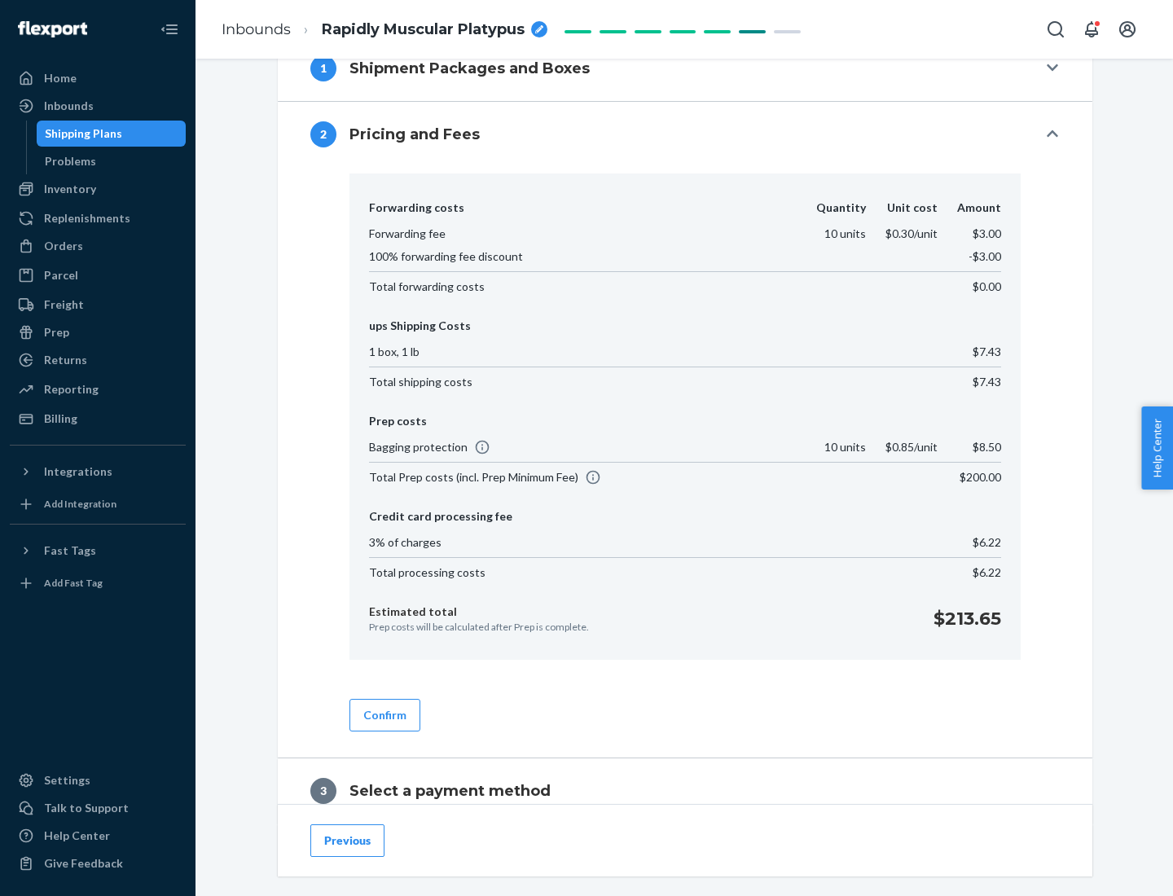
scroll to position [933, 0]
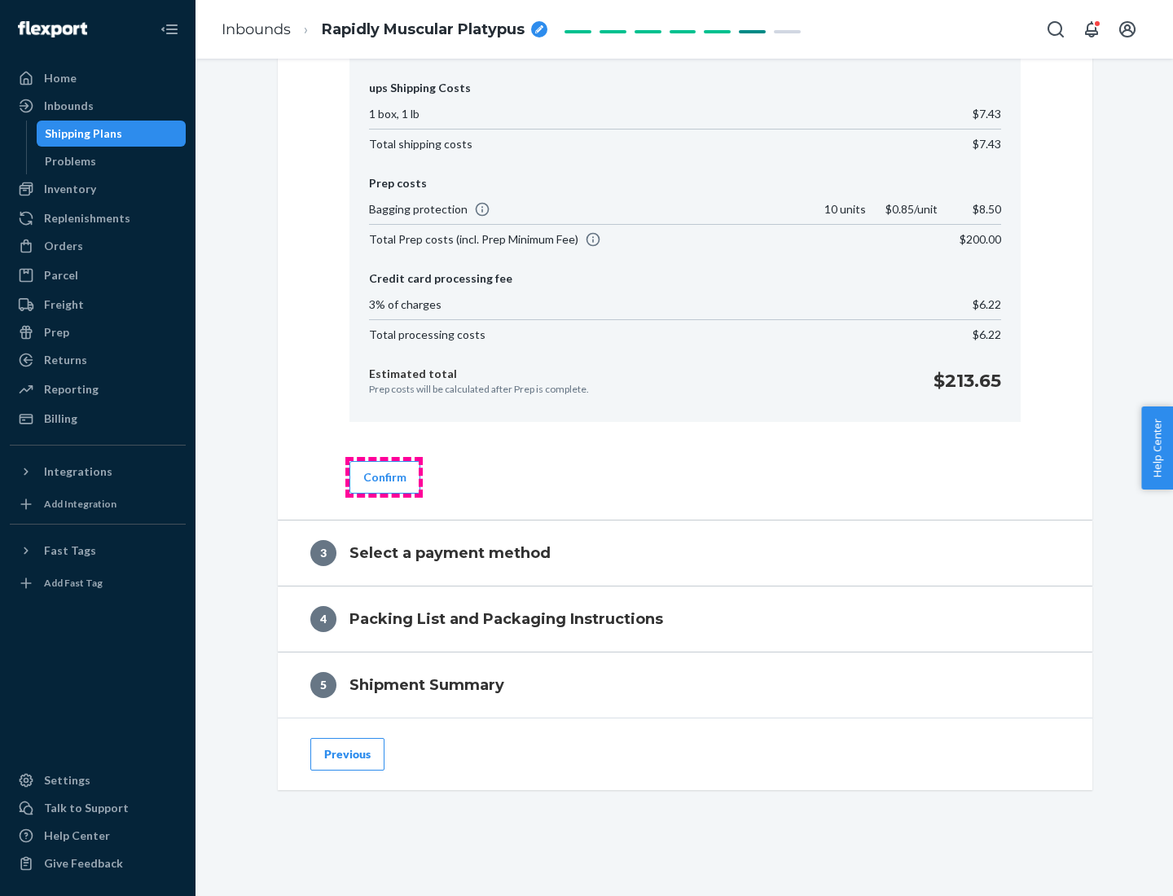
click at [384, 477] on button "Confirm" at bounding box center [385, 477] width 71 height 33
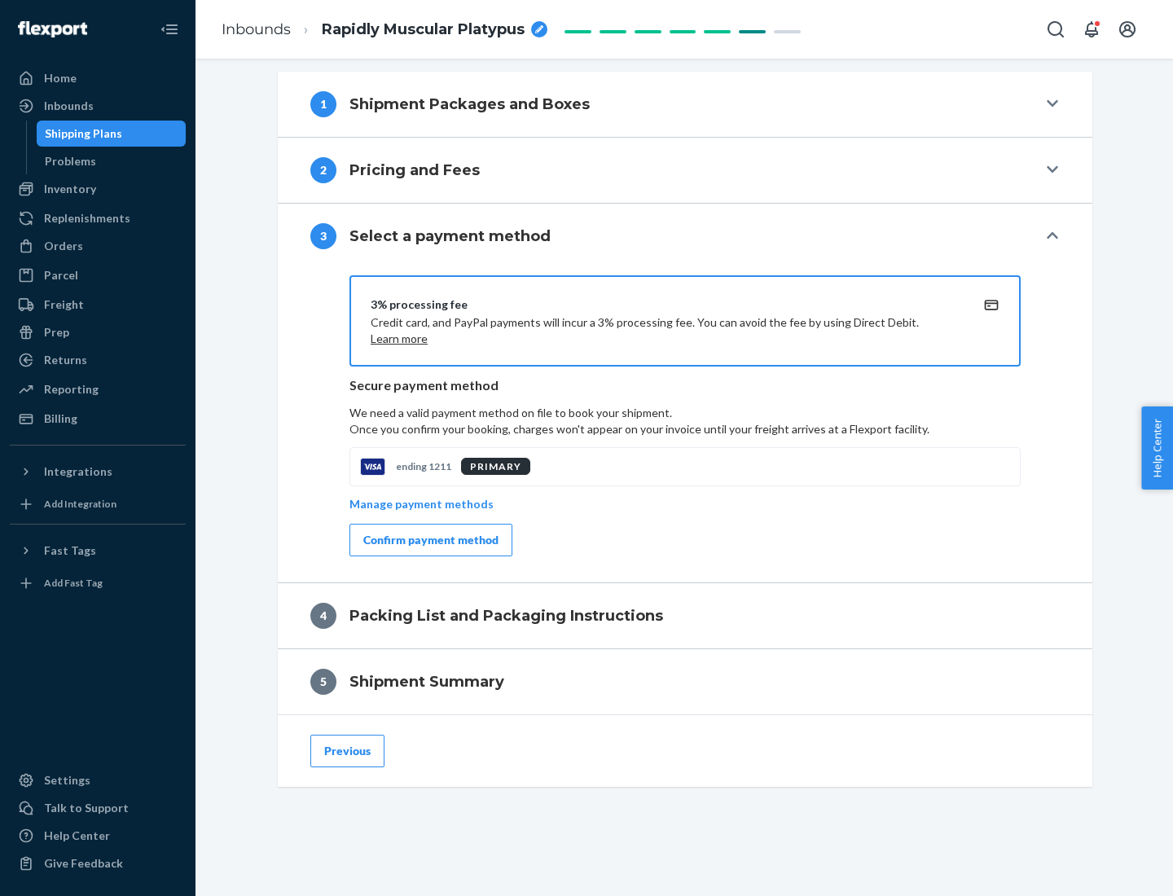
scroll to position [659, 0]
click at [429, 540] on div "Confirm payment method" at bounding box center [430, 540] width 135 height 16
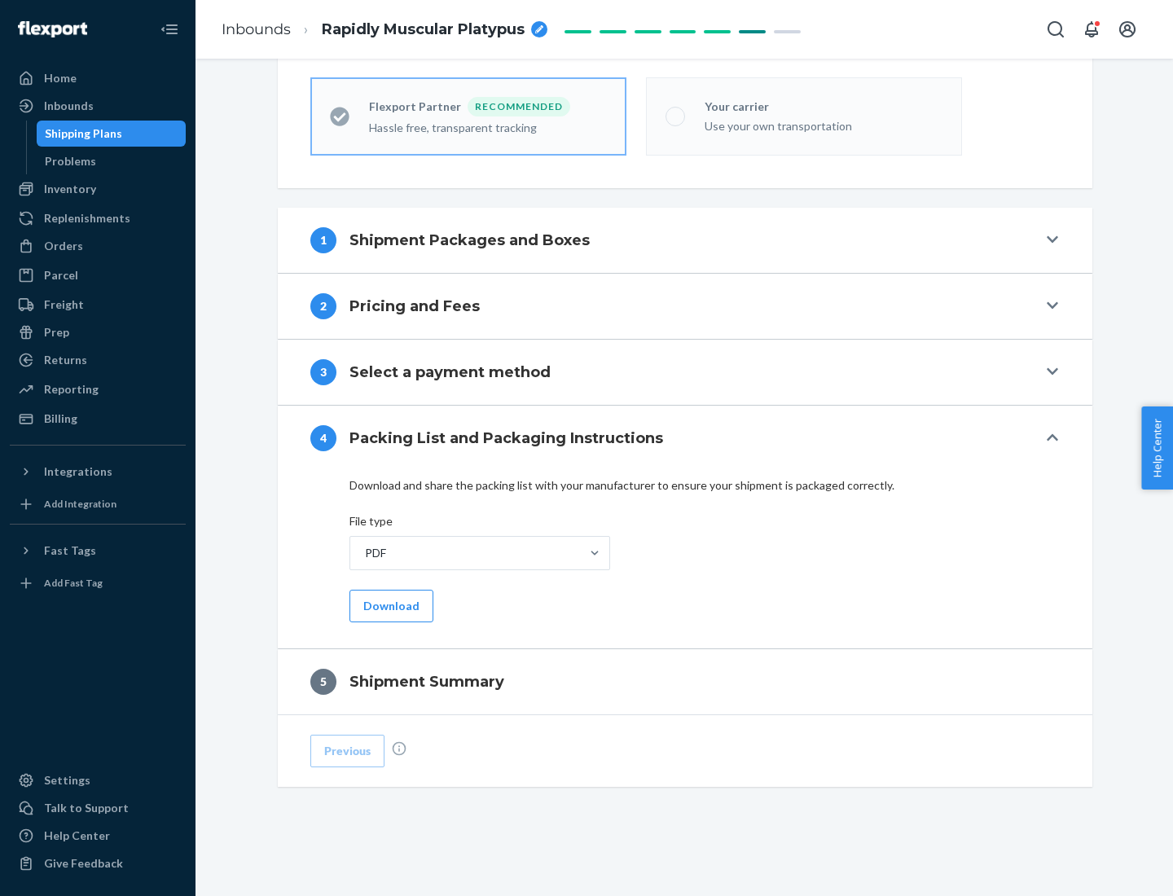
scroll to position [451, 0]
click at [389, 605] on button "Download" at bounding box center [392, 606] width 84 height 33
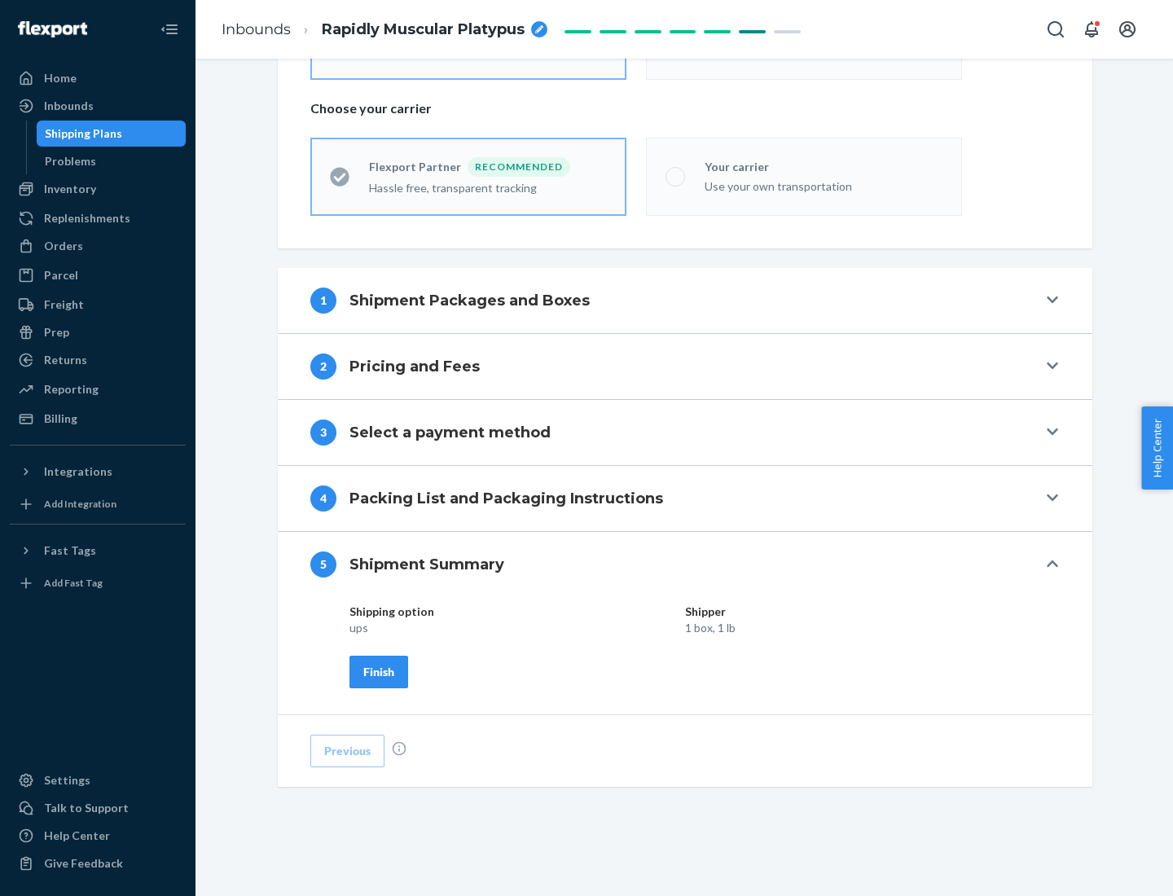
scroll to position [391, 0]
click at [379, 671] on div "Finish" at bounding box center [378, 672] width 31 height 16
